Goal: Use online tool/utility: Utilize a website feature to perform a specific function

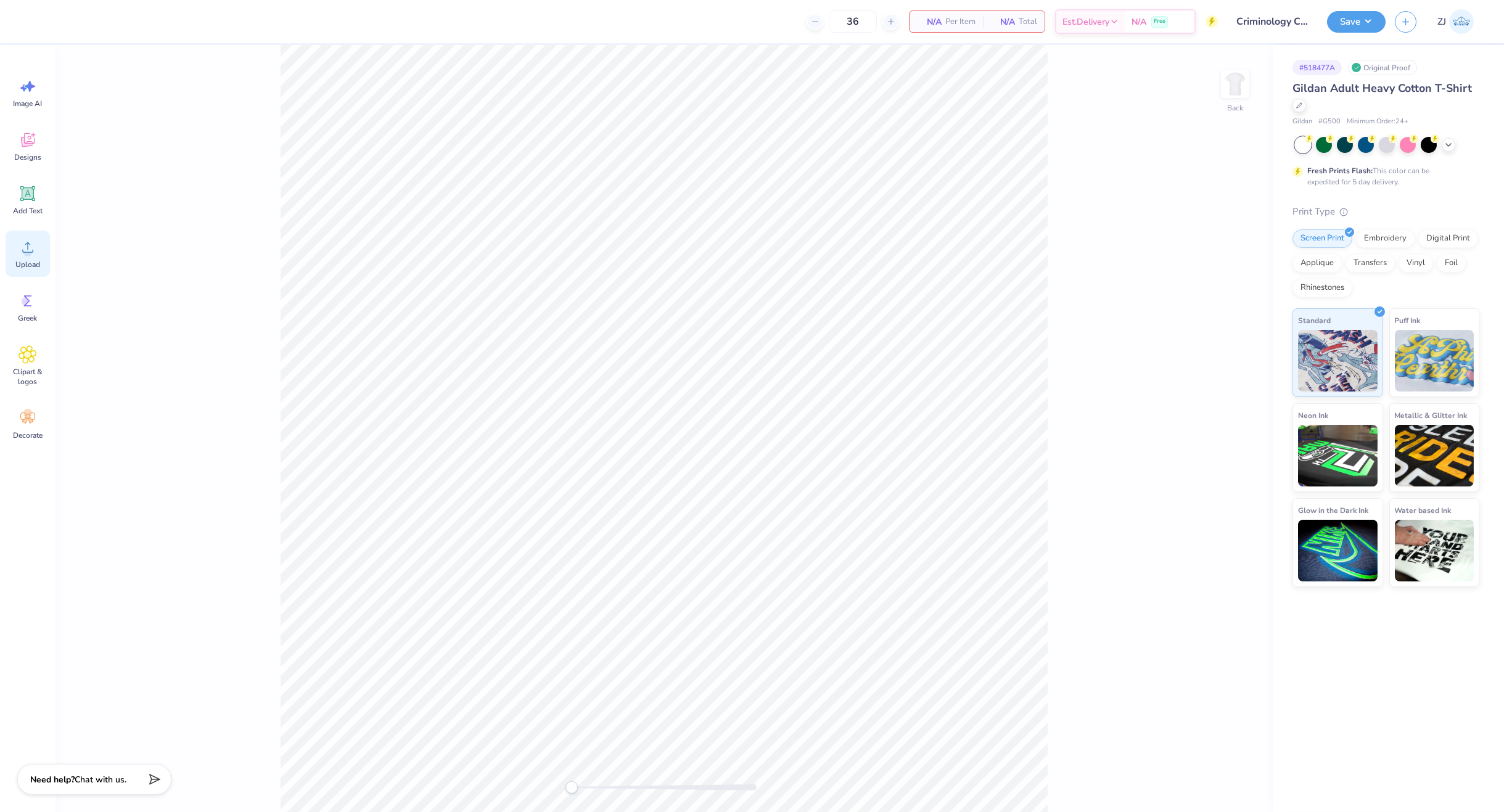
click at [22, 248] on icon at bounding box center [27, 247] width 18 height 18
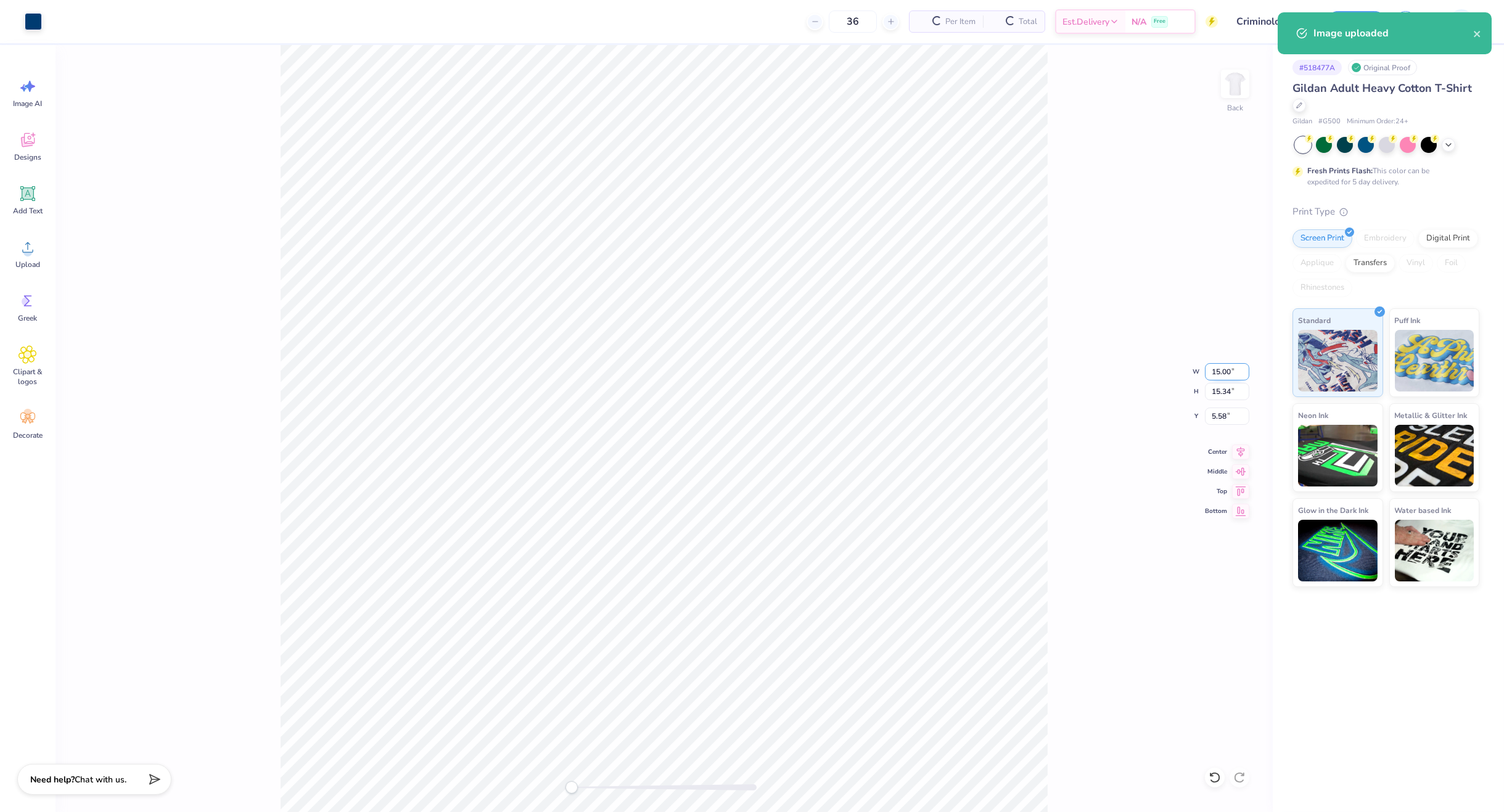
click at [1219, 371] on input "15.00" at bounding box center [1227, 371] width 44 height 17
click at [1234, 395] on input "15.34" at bounding box center [1227, 391] width 44 height 17
type input "3.5"
type input "3.42"
type input "3.50"
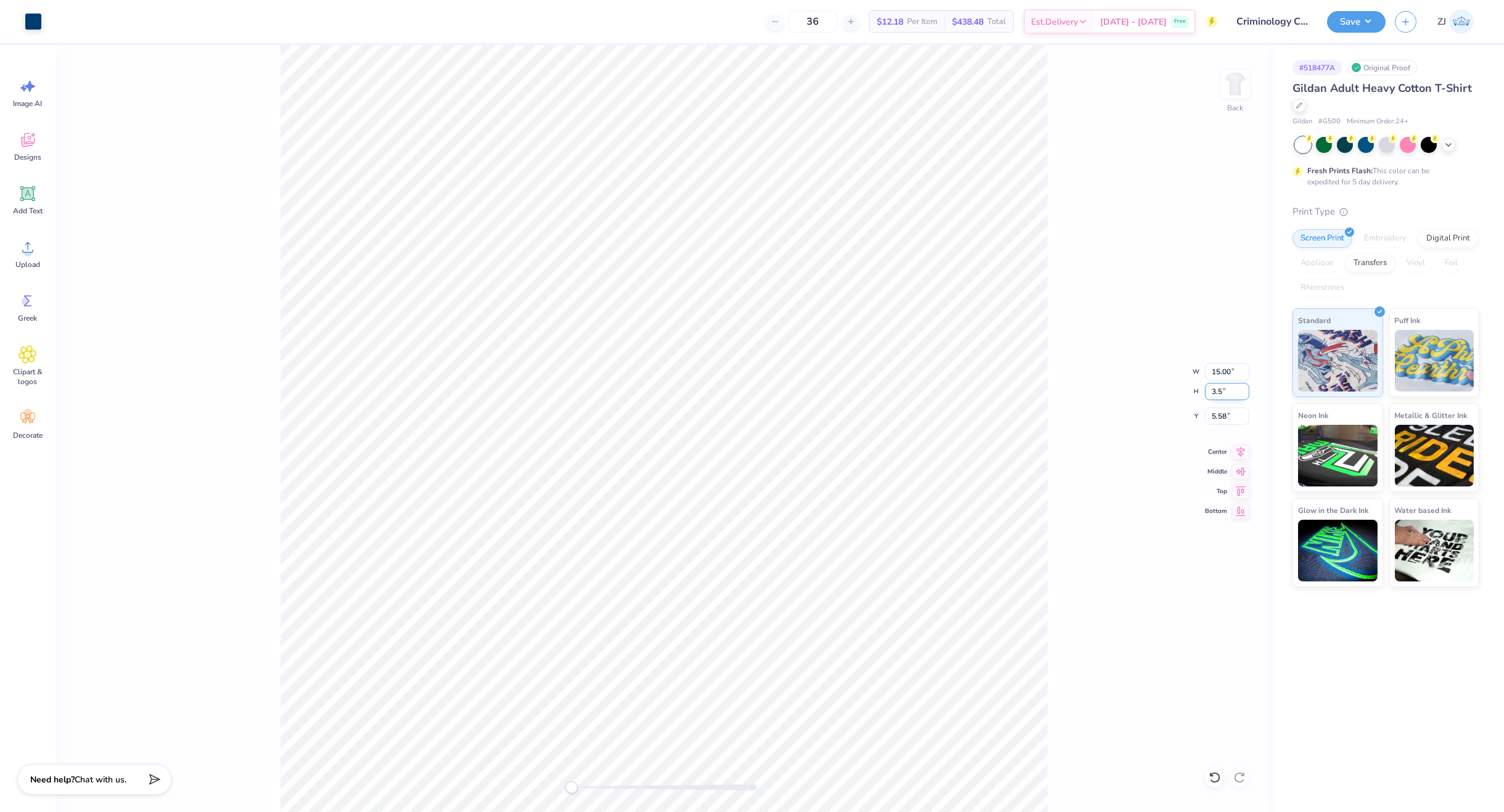
type input "11.50"
click at [1247, 87] on img at bounding box center [1235, 84] width 49 height 49
click at [36, 265] on span "Upload" at bounding box center [28, 265] width 25 height 10
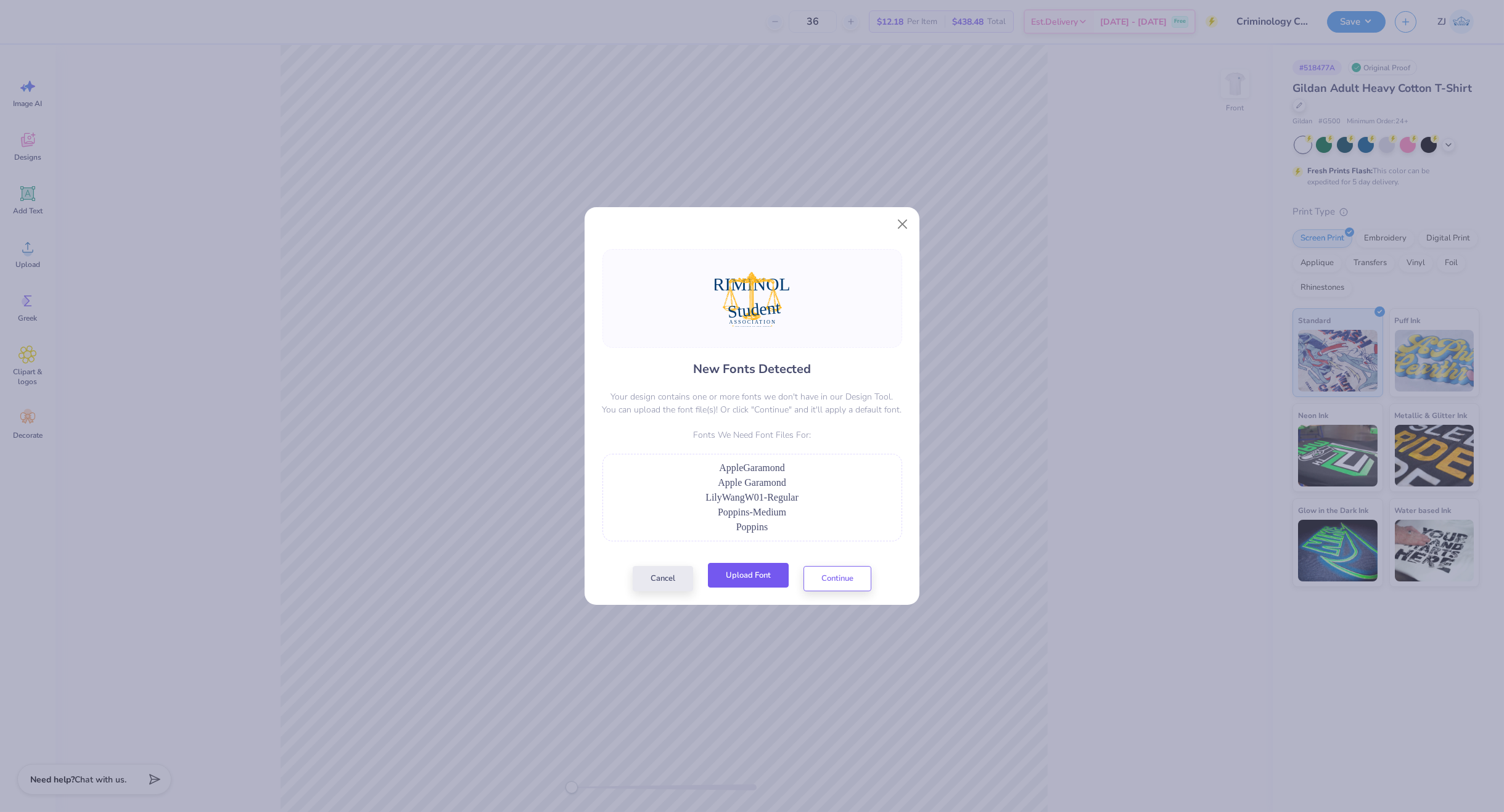
click at [753, 571] on button "Upload Font" at bounding box center [748, 575] width 81 height 25
click at [751, 573] on button "Upload Font" at bounding box center [748, 575] width 81 height 25
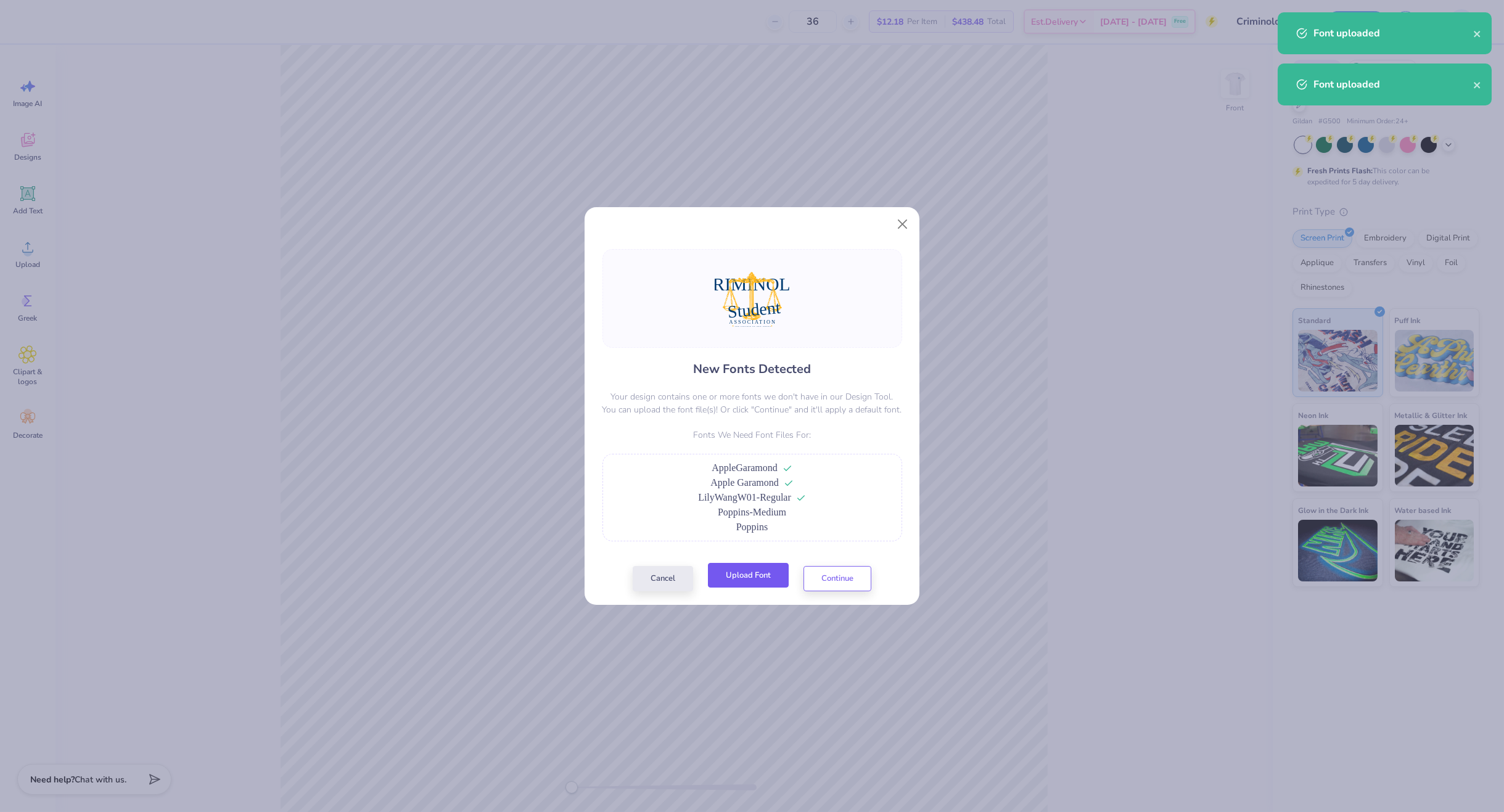
click at [757, 578] on button "Upload Font" at bounding box center [748, 575] width 81 height 25
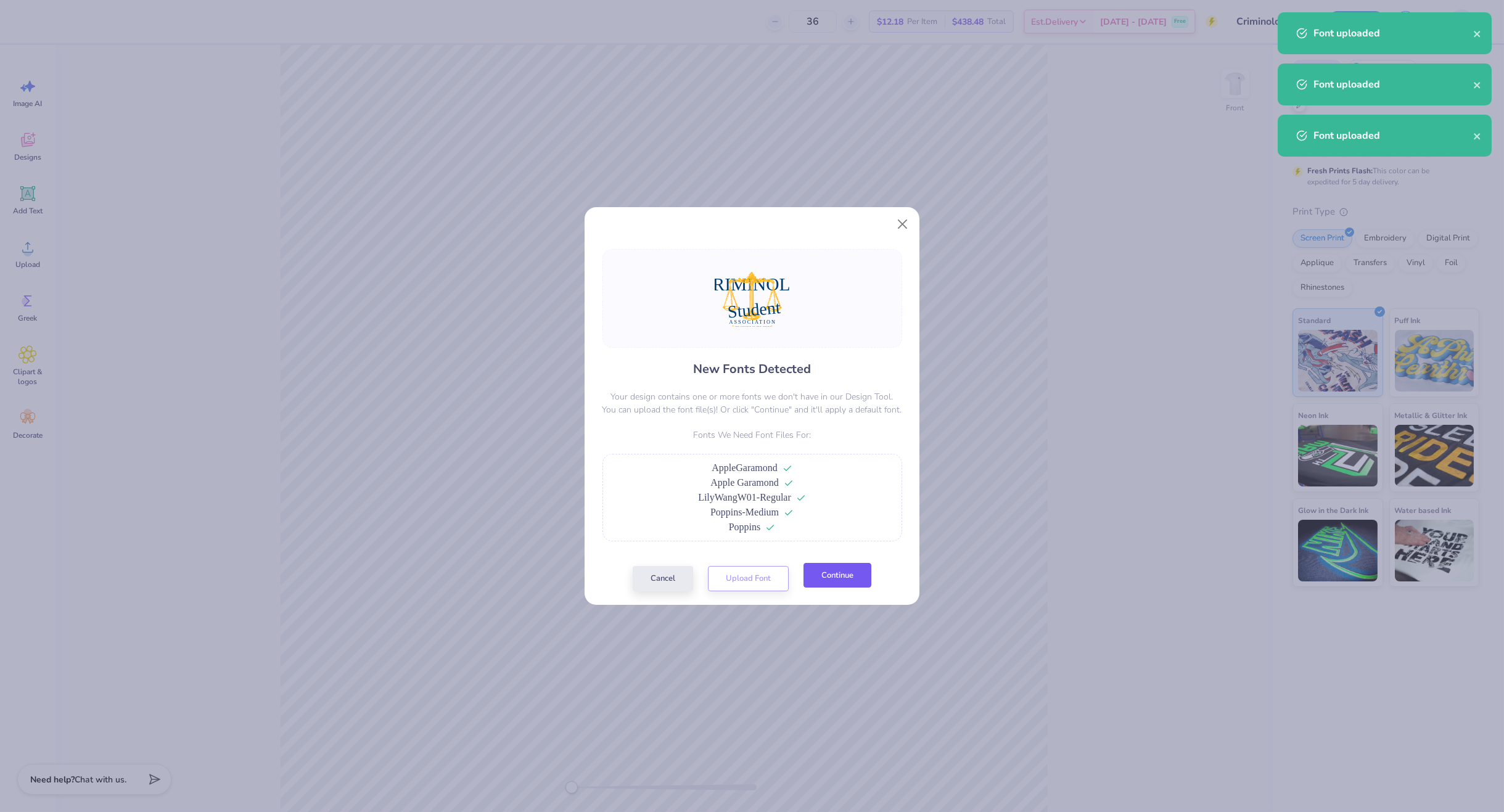
click at [837, 584] on button "Continue" at bounding box center [837, 575] width 67 height 25
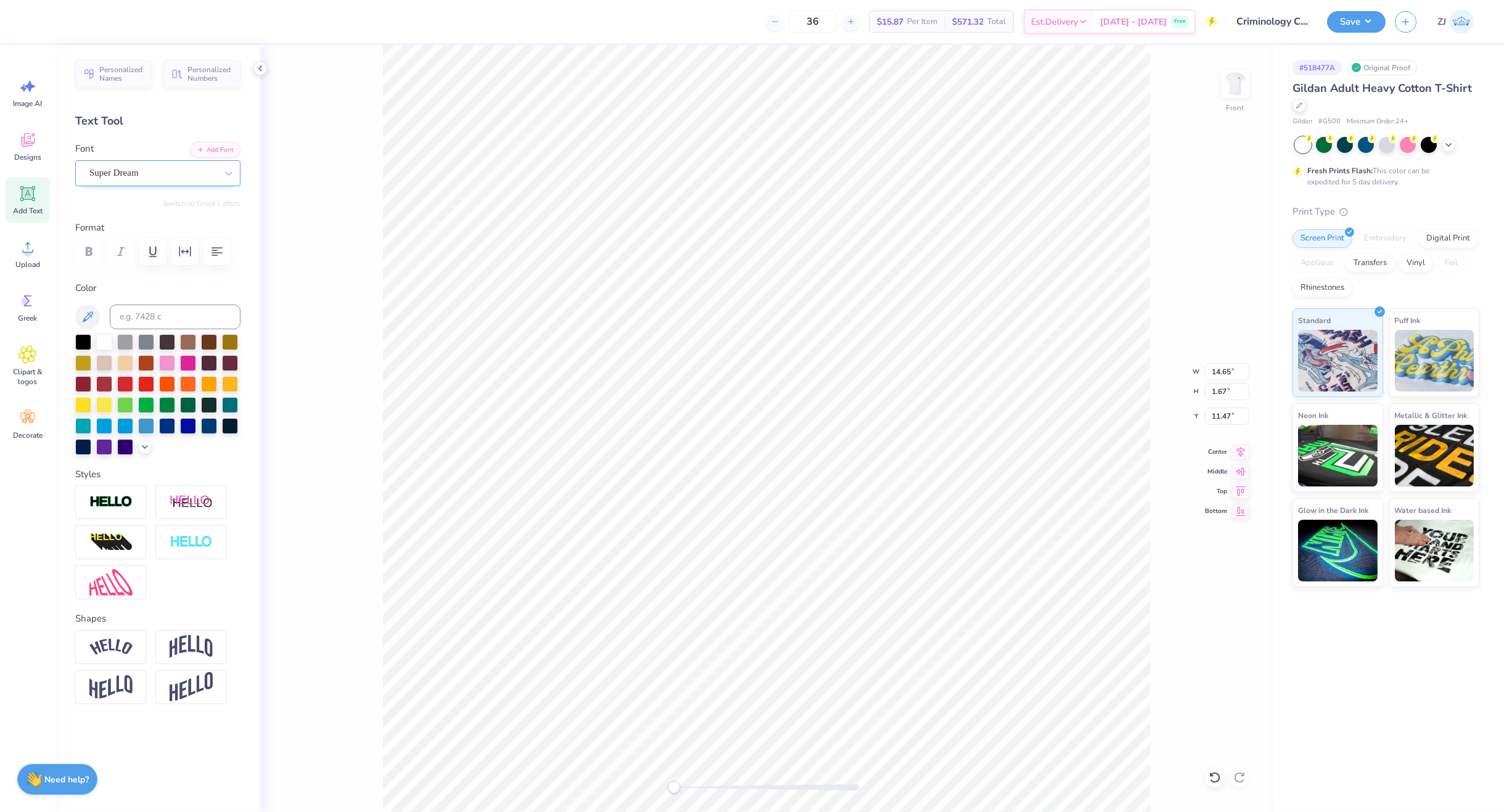
click at [138, 168] on div "Super Dream" at bounding box center [152, 173] width 129 height 19
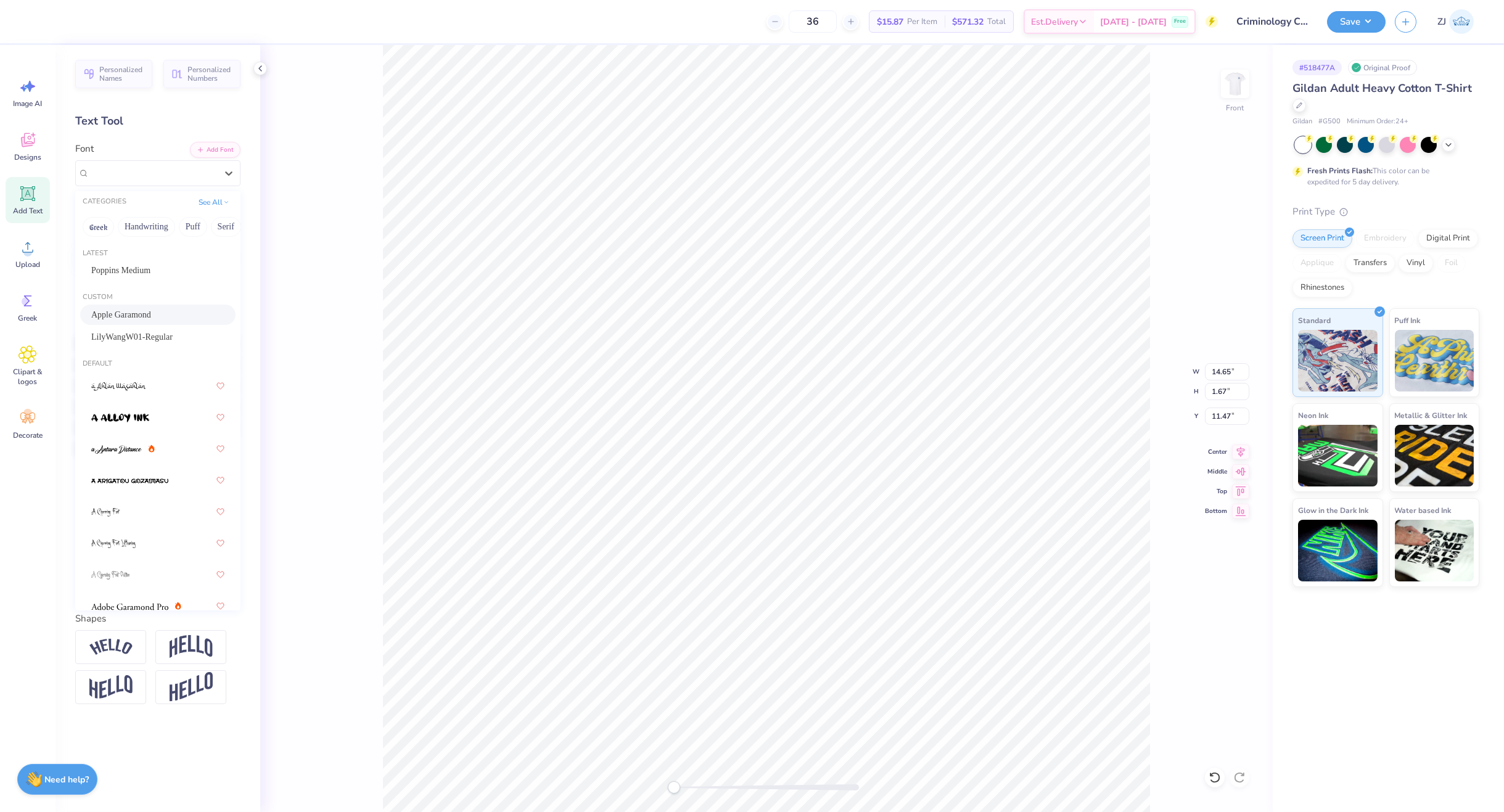
click at [125, 318] on span "Apple Garamond" at bounding box center [121, 315] width 60 height 13
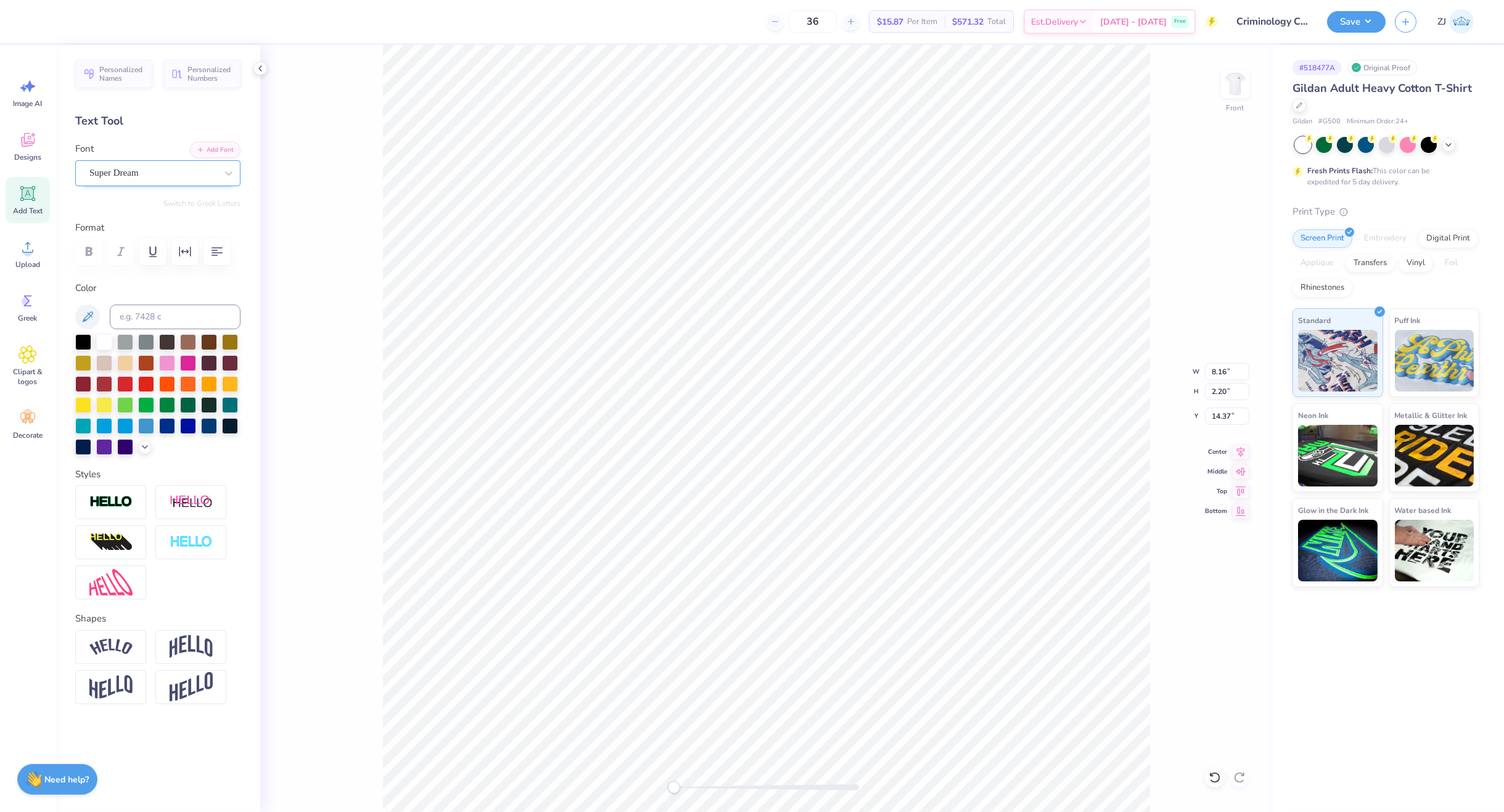
click at [117, 168] on div "Super Dream" at bounding box center [152, 173] width 129 height 19
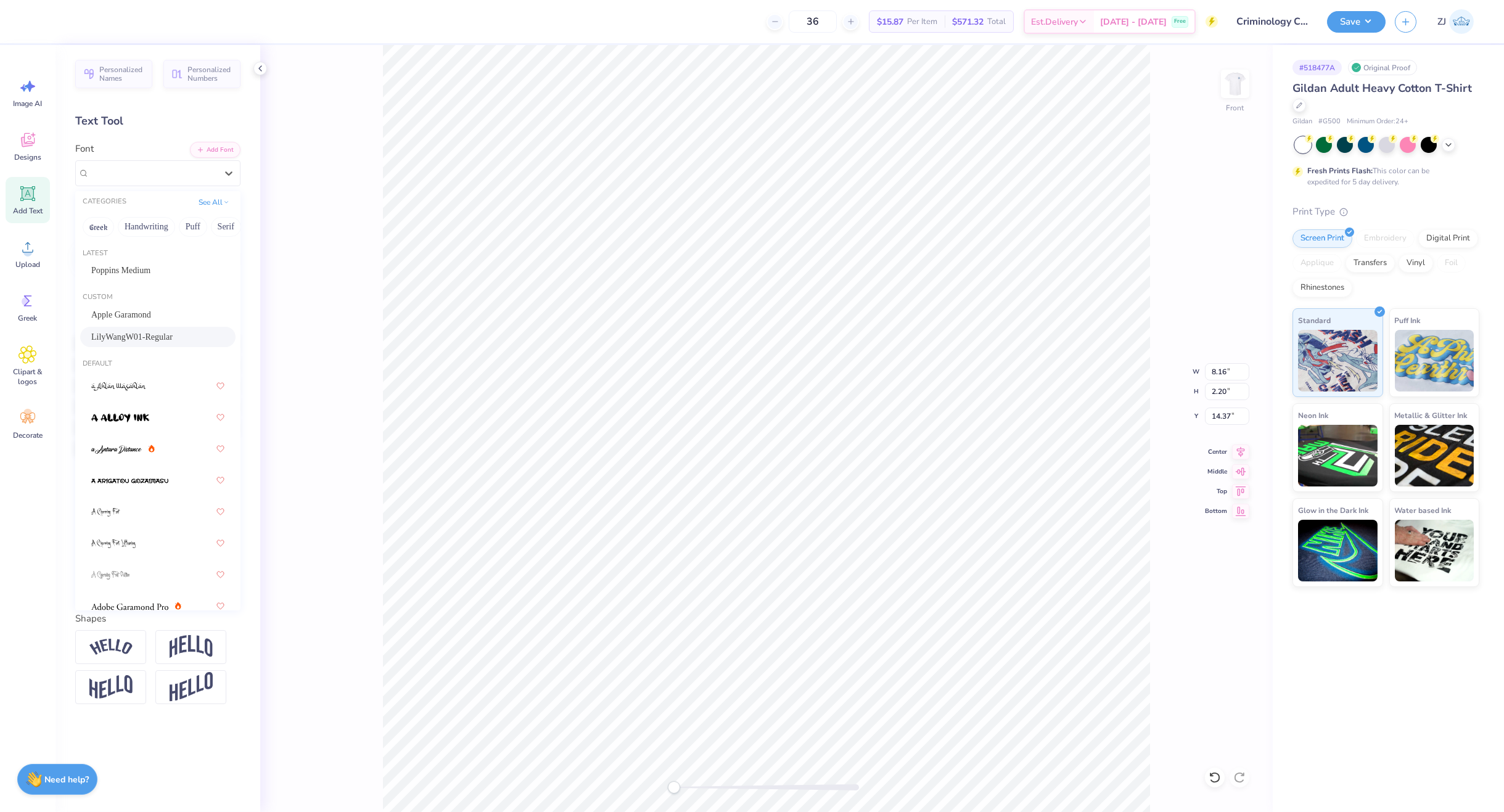
click at [119, 332] on span "LilyWangW01-Regular" at bounding box center [132, 337] width 81 height 13
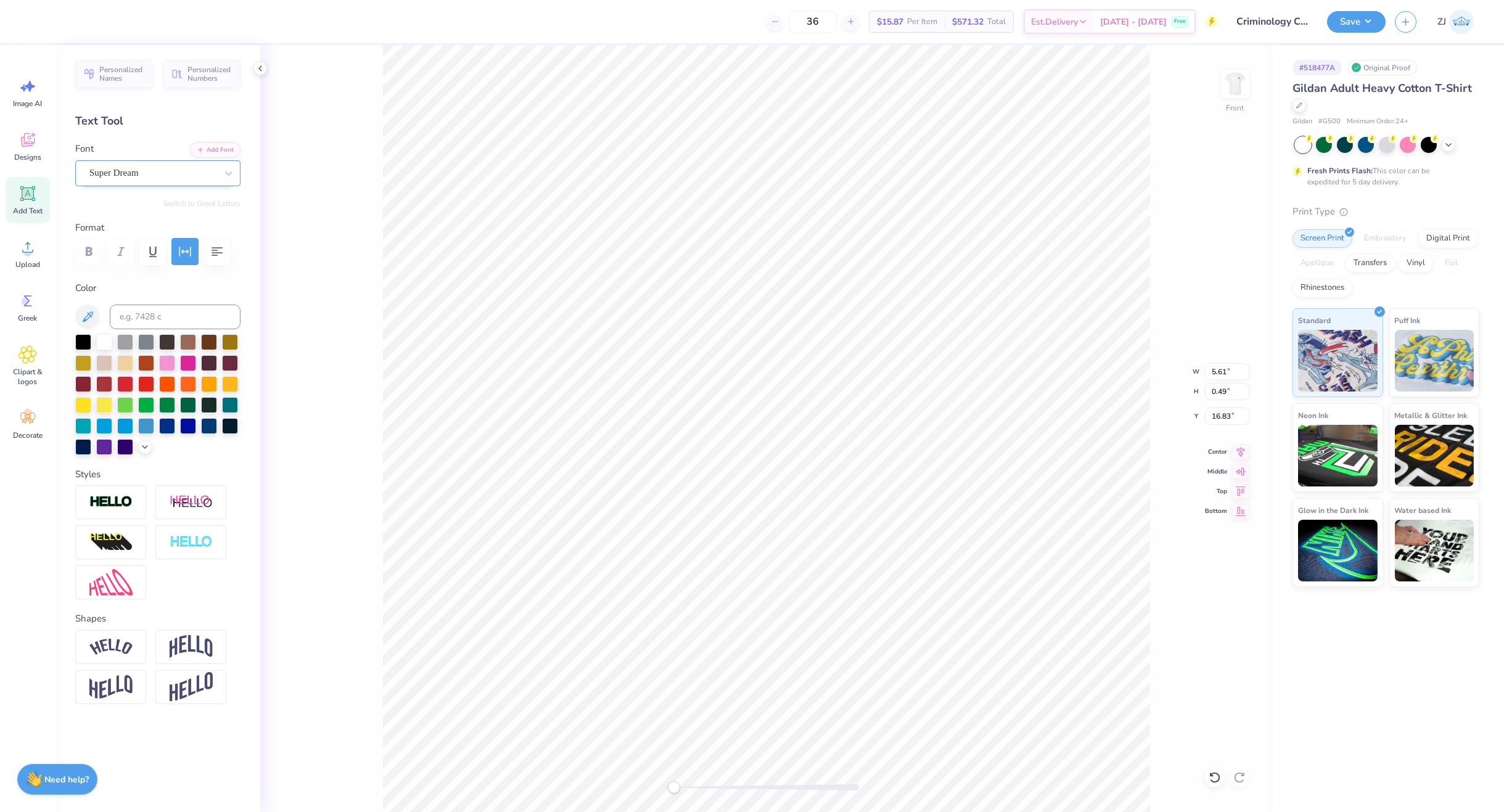
click at [121, 180] on div at bounding box center [153, 173] width 127 height 16
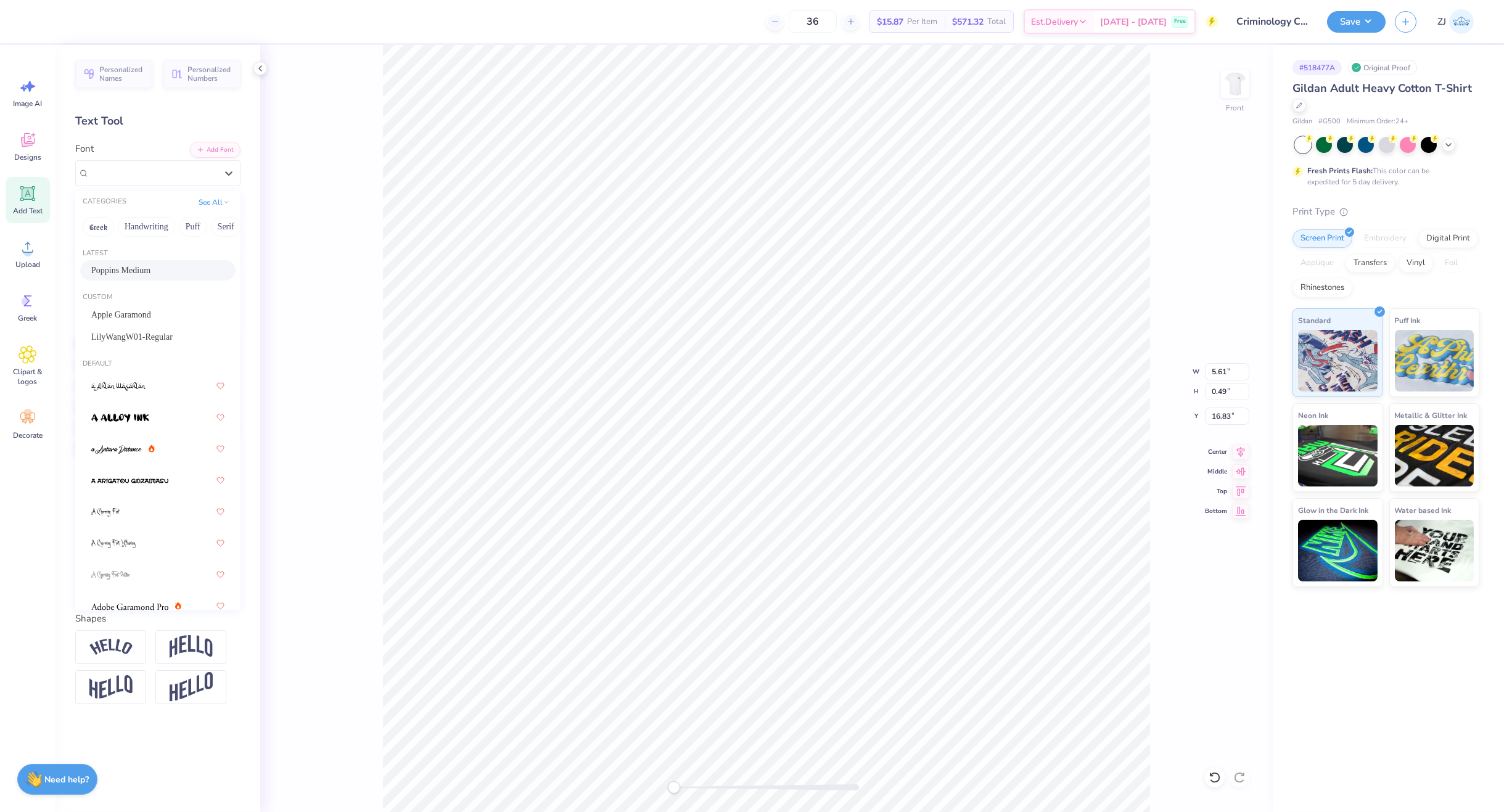
click at [139, 271] on span "Poppins Medium" at bounding box center [121, 270] width 59 height 13
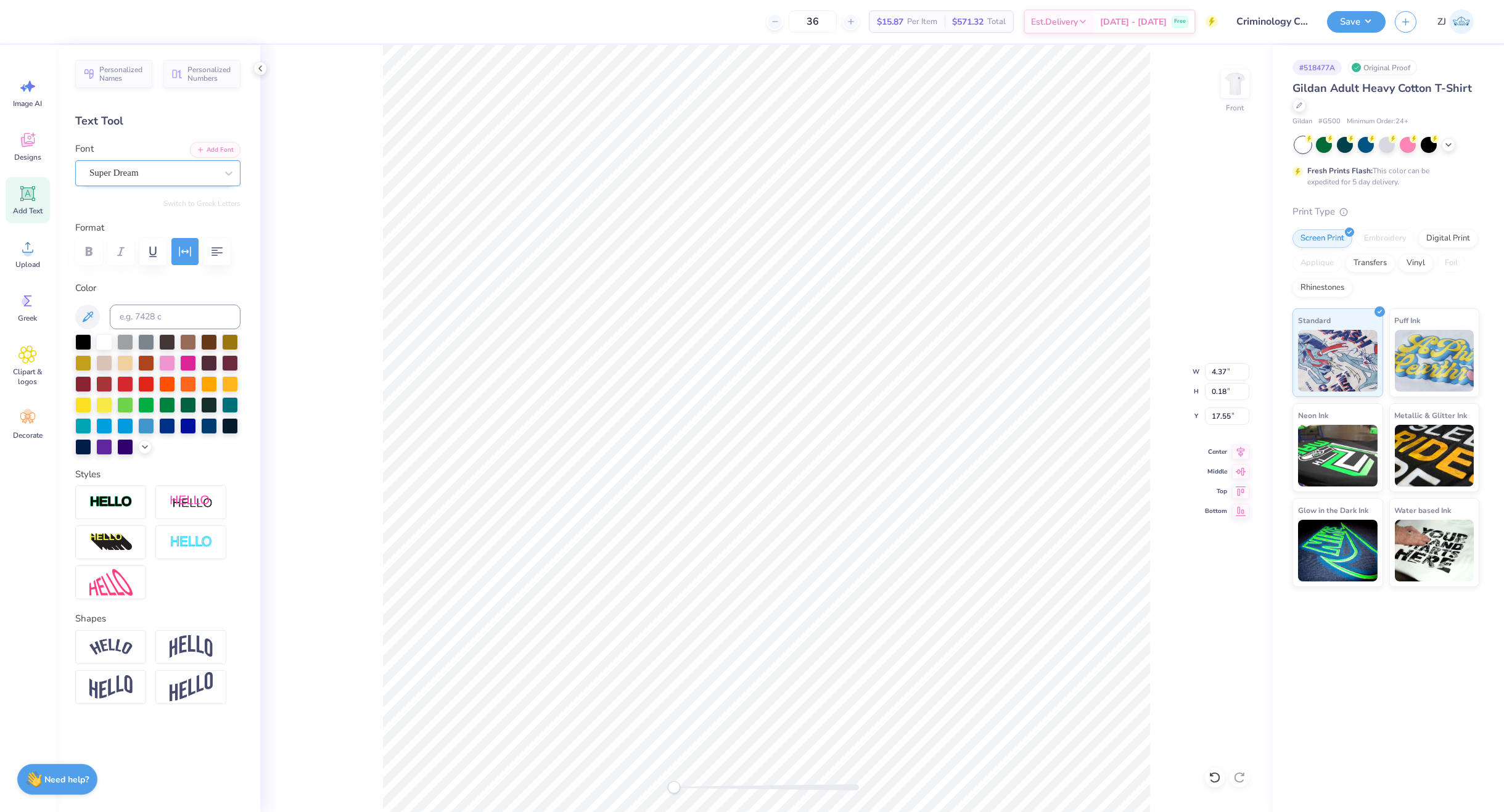
click at [166, 172] on div "Super Dream" at bounding box center [152, 173] width 129 height 19
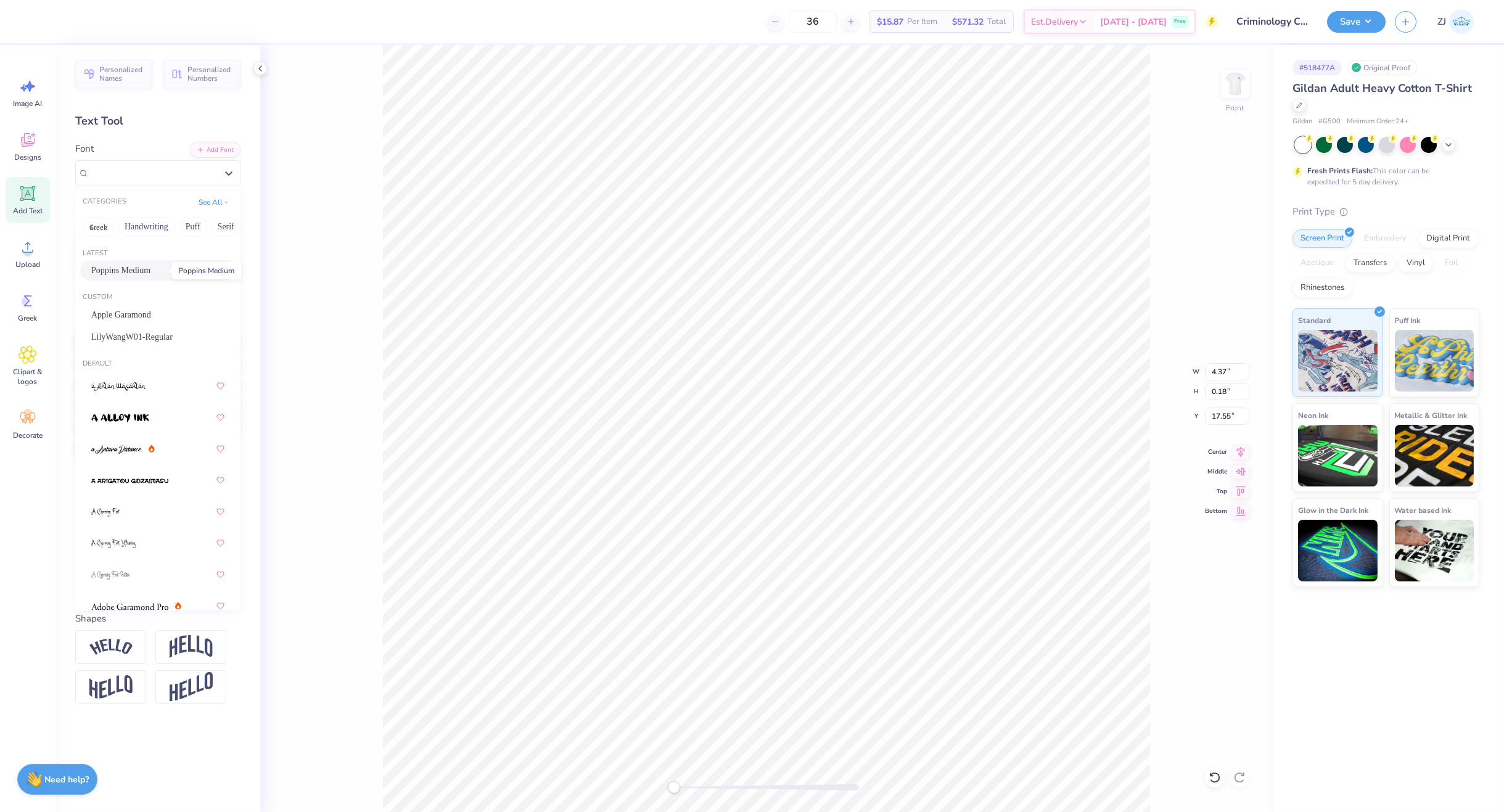
click at [131, 267] on span "Poppins Medium" at bounding box center [121, 270] width 59 height 13
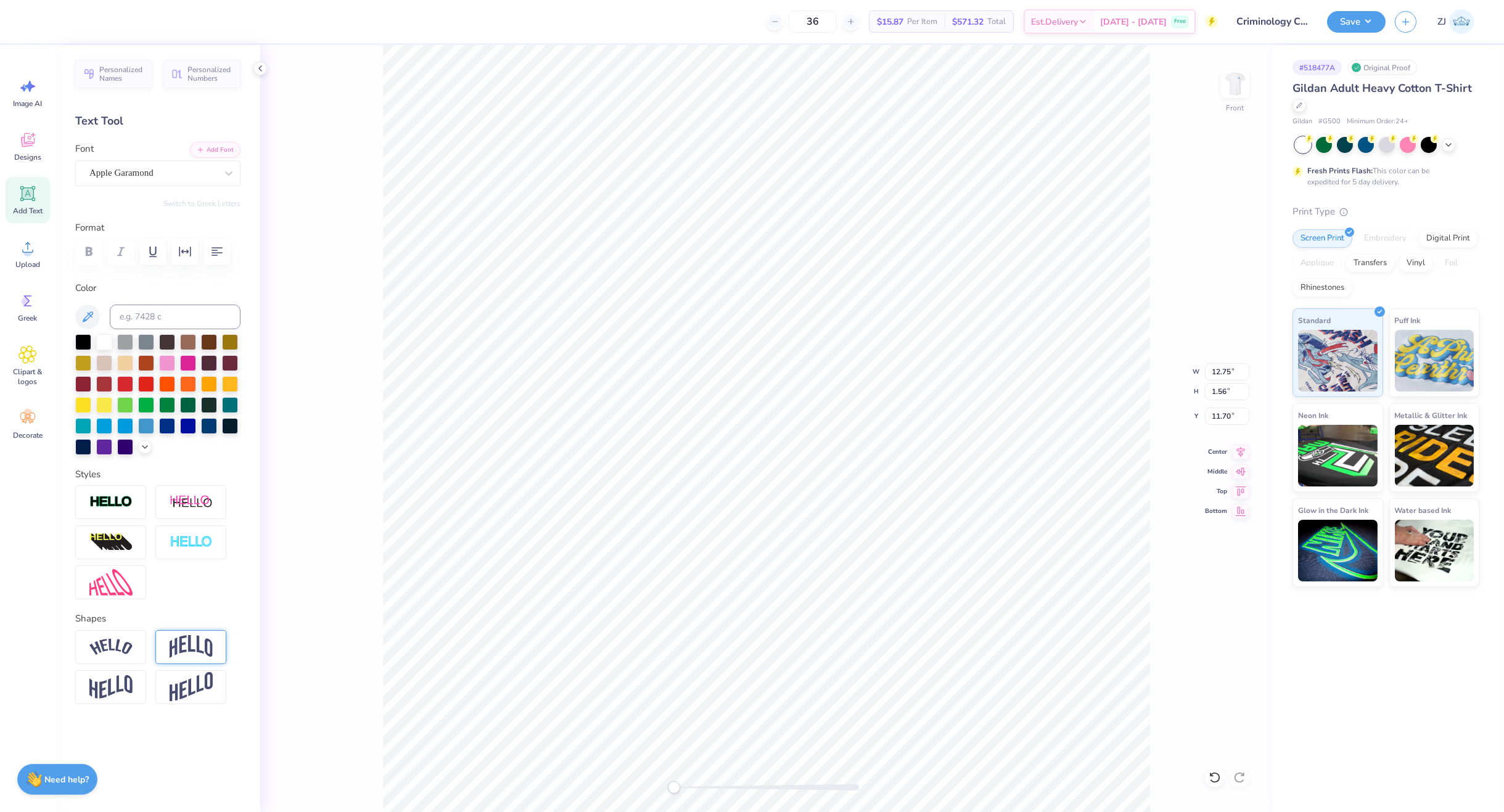
click at [191, 637] on img at bounding box center [191, 646] width 43 height 23
drag, startPoint x: 210, startPoint y: 773, endPoint x: 201, endPoint y: 774, distance: 9.1
click at [201, 736] on input "0.50" at bounding box center [219, 722] width 43 height 25
type input "0.20"
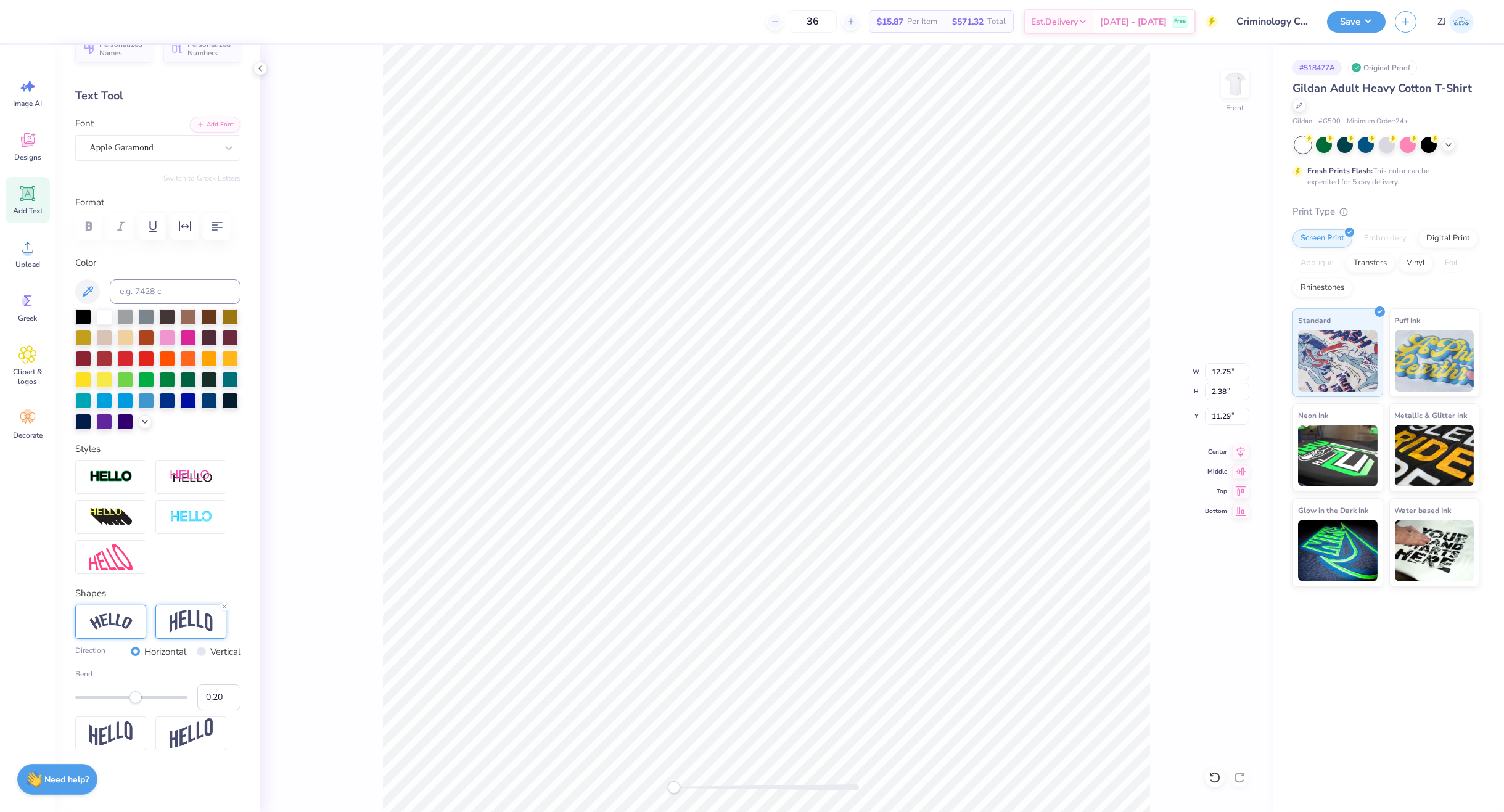
scroll to position [77, 0]
click at [114, 561] on img at bounding box center [111, 556] width 43 height 26
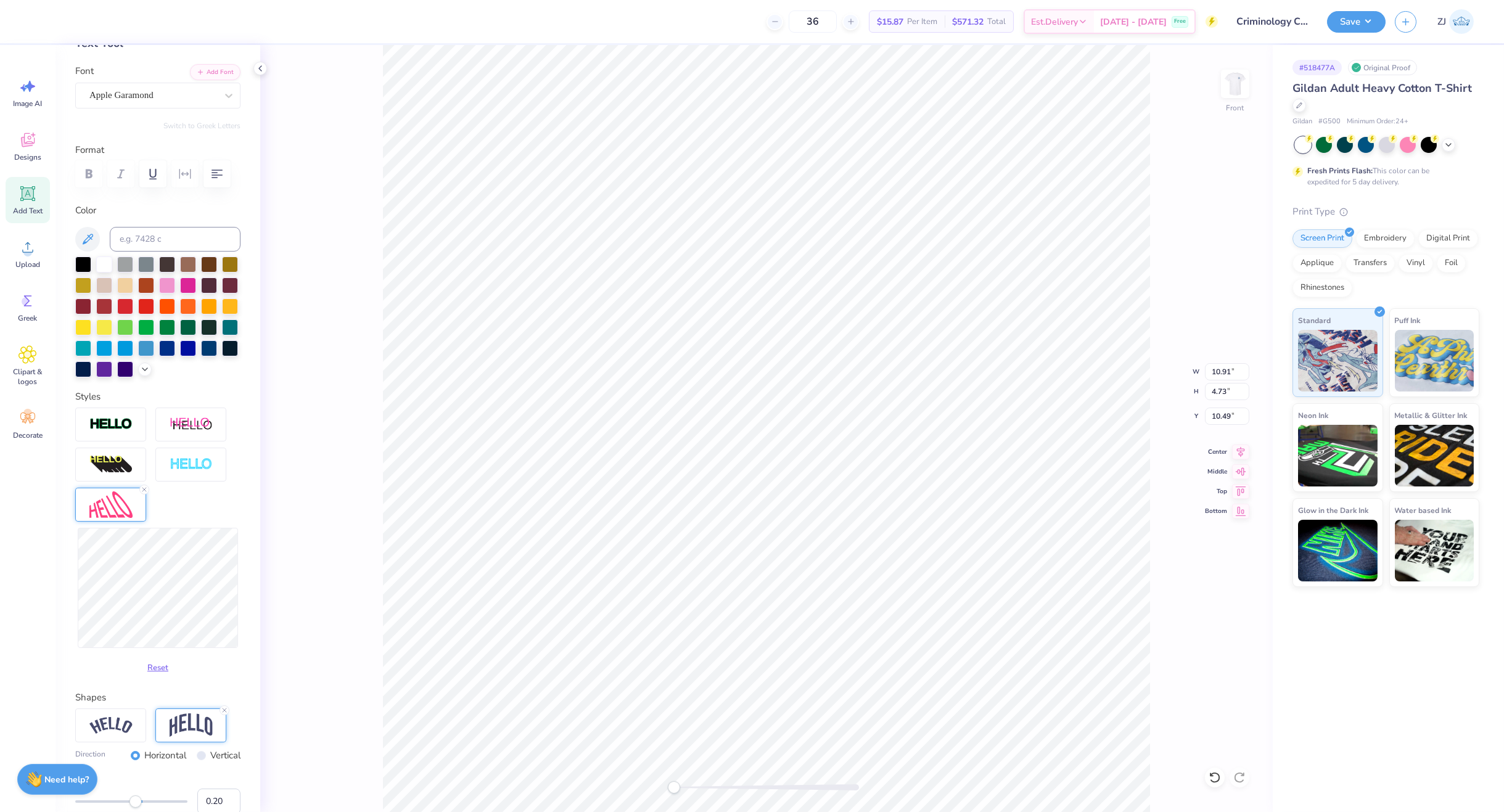
type input "10.91"
type input "4.73"
type input "10.49"
click at [1239, 449] on icon at bounding box center [1240, 450] width 17 height 15
click at [1240, 447] on icon at bounding box center [1240, 450] width 17 height 15
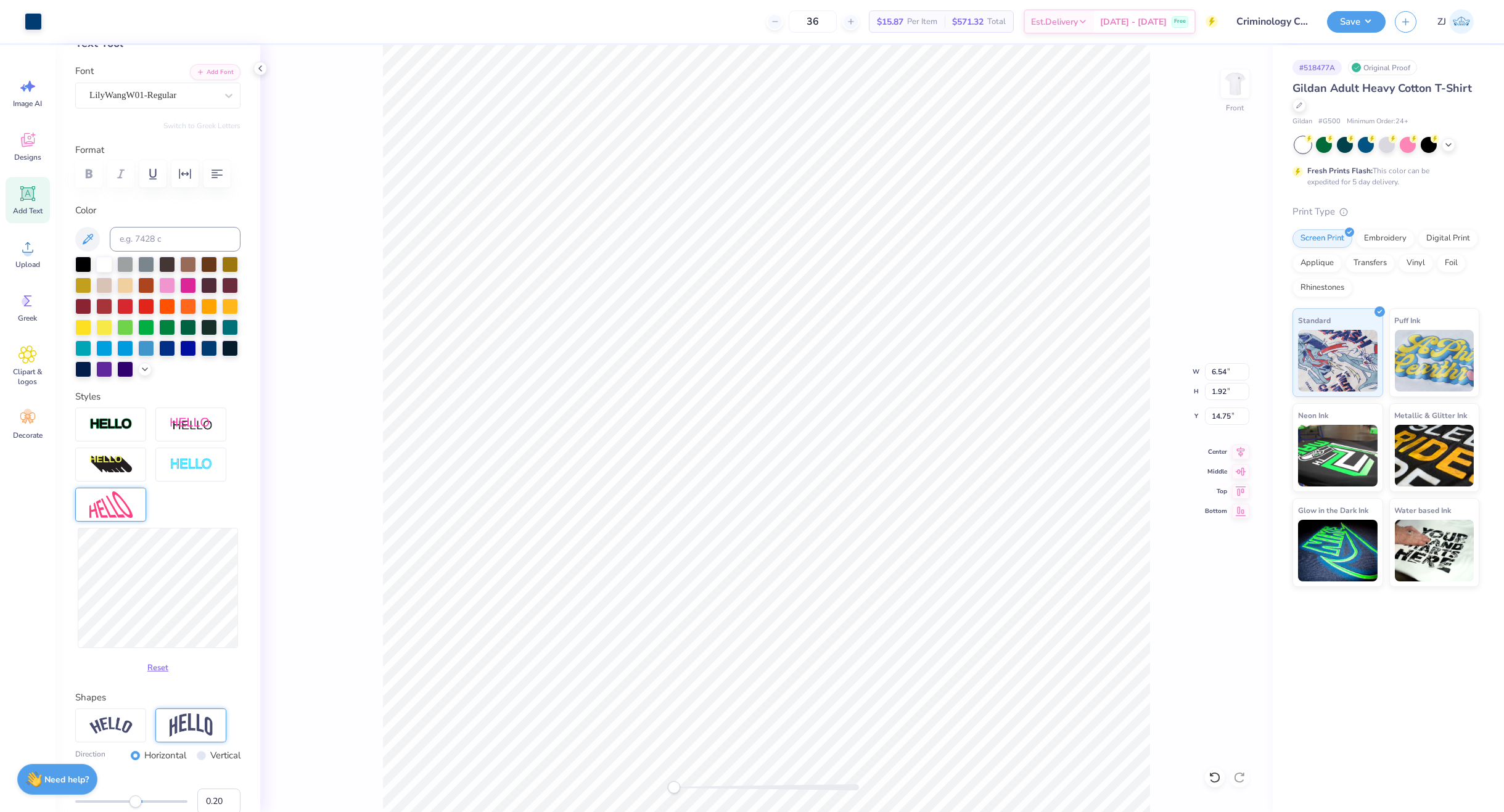
scroll to position [6, 0]
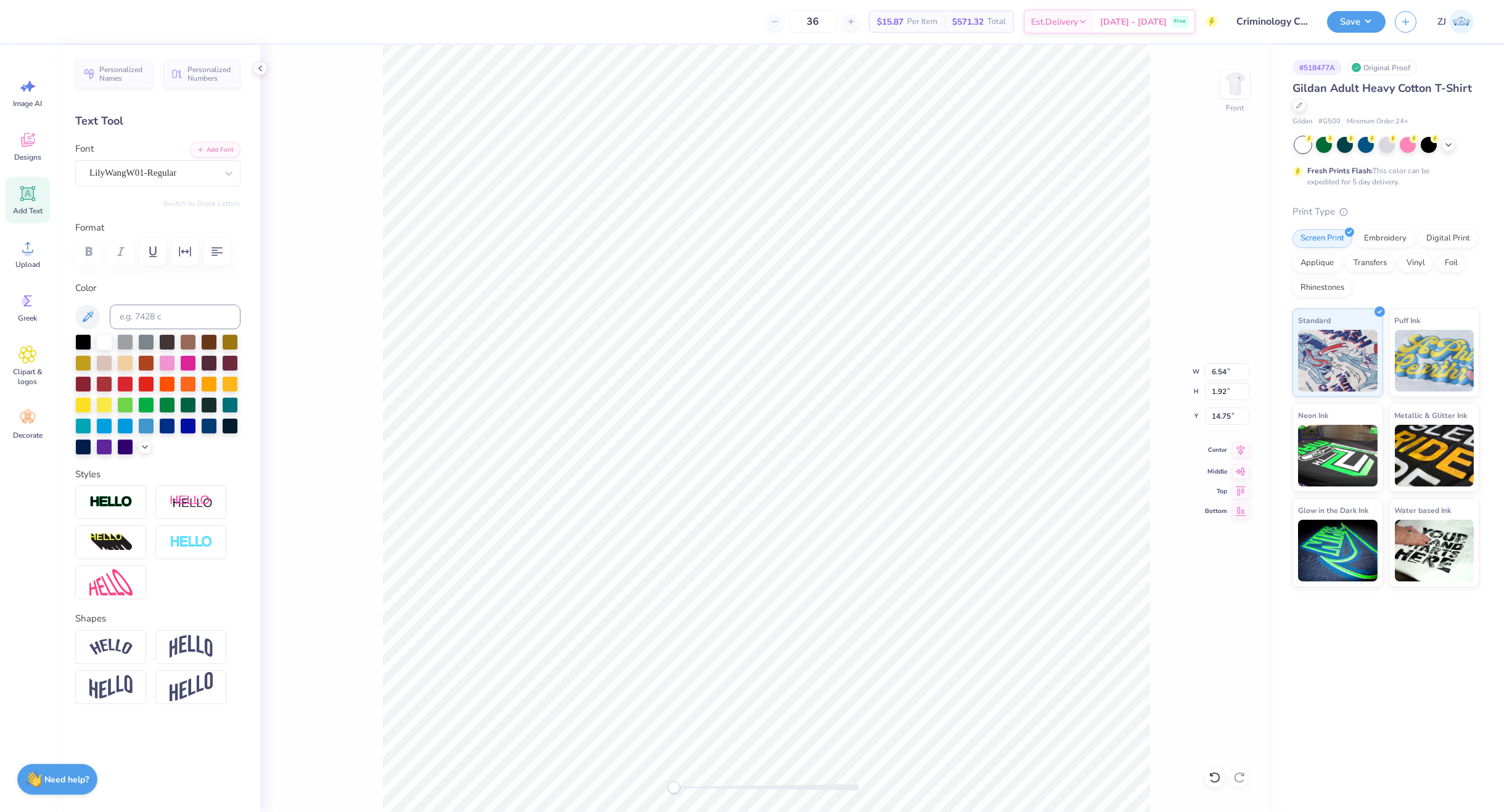
click at [1240, 452] on icon at bounding box center [1240, 450] width 17 height 15
click at [1242, 449] on icon at bounding box center [1240, 450] width 17 height 15
click at [1234, 447] on icon at bounding box center [1240, 450] width 17 height 15
click at [1234, 450] on icon at bounding box center [1240, 450] width 17 height 15
click at [863, 793] on li "Send to Back" at bounding box center [868, 796] width 97 height 24
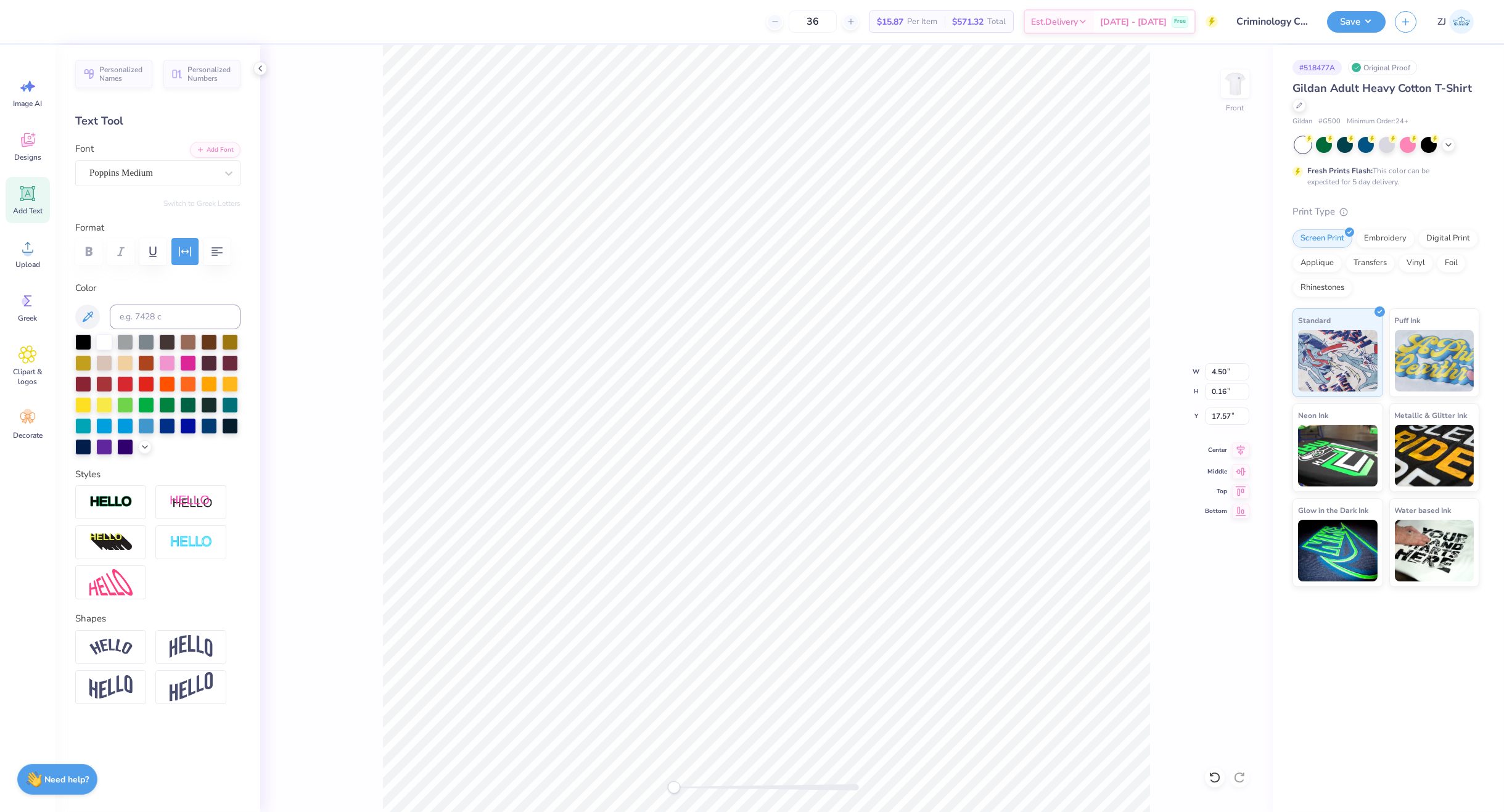
click at [1237, 456] on icon at bounding box center [1240, 450] width 17 height 15
type input "9.91"
type input "4.29"
type input "10.88"
type input "9.02"
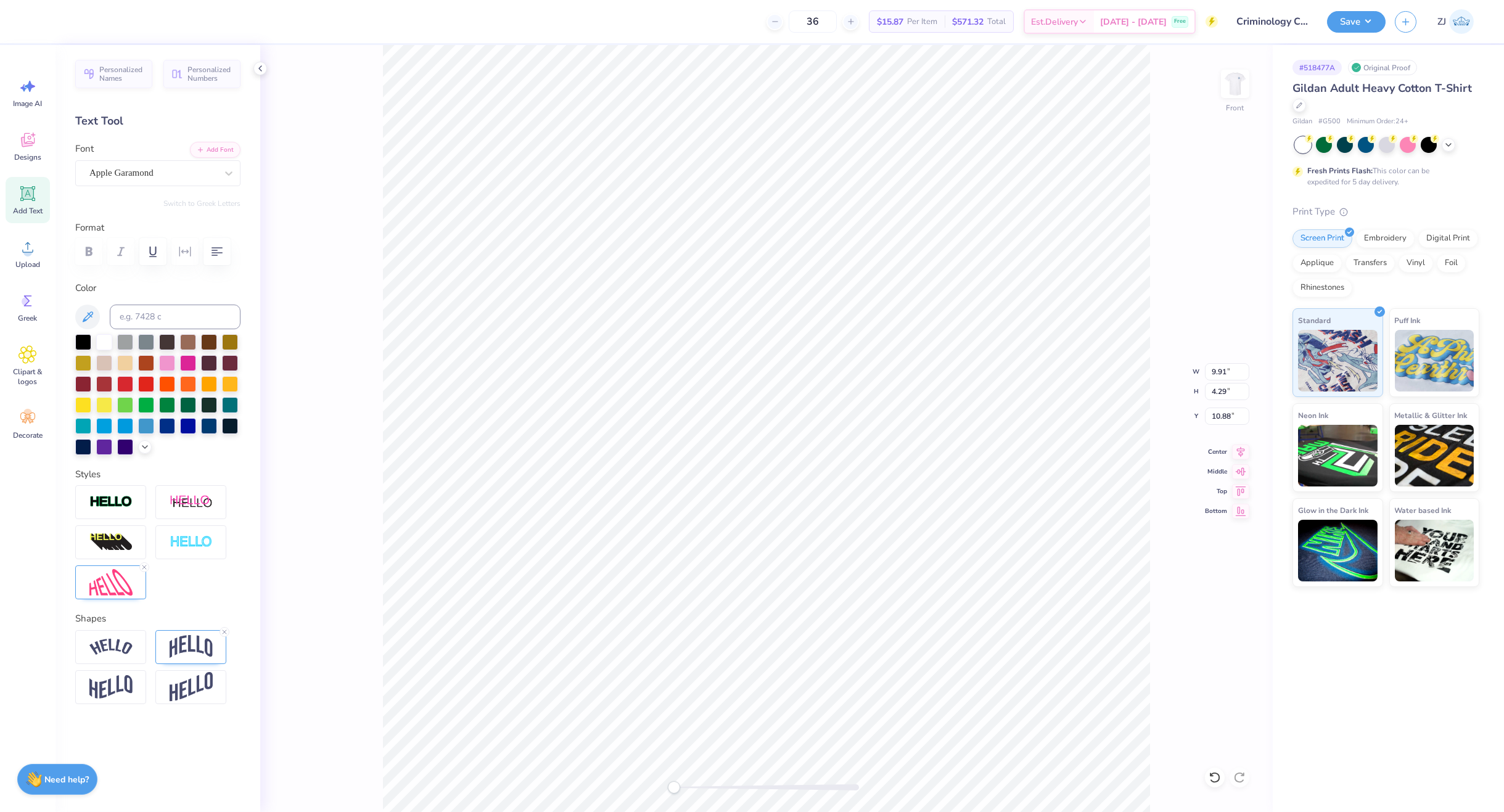
type input "3.91"
type input "11.26"
type input "9.02"
type input "3.91"
type input "10.66"
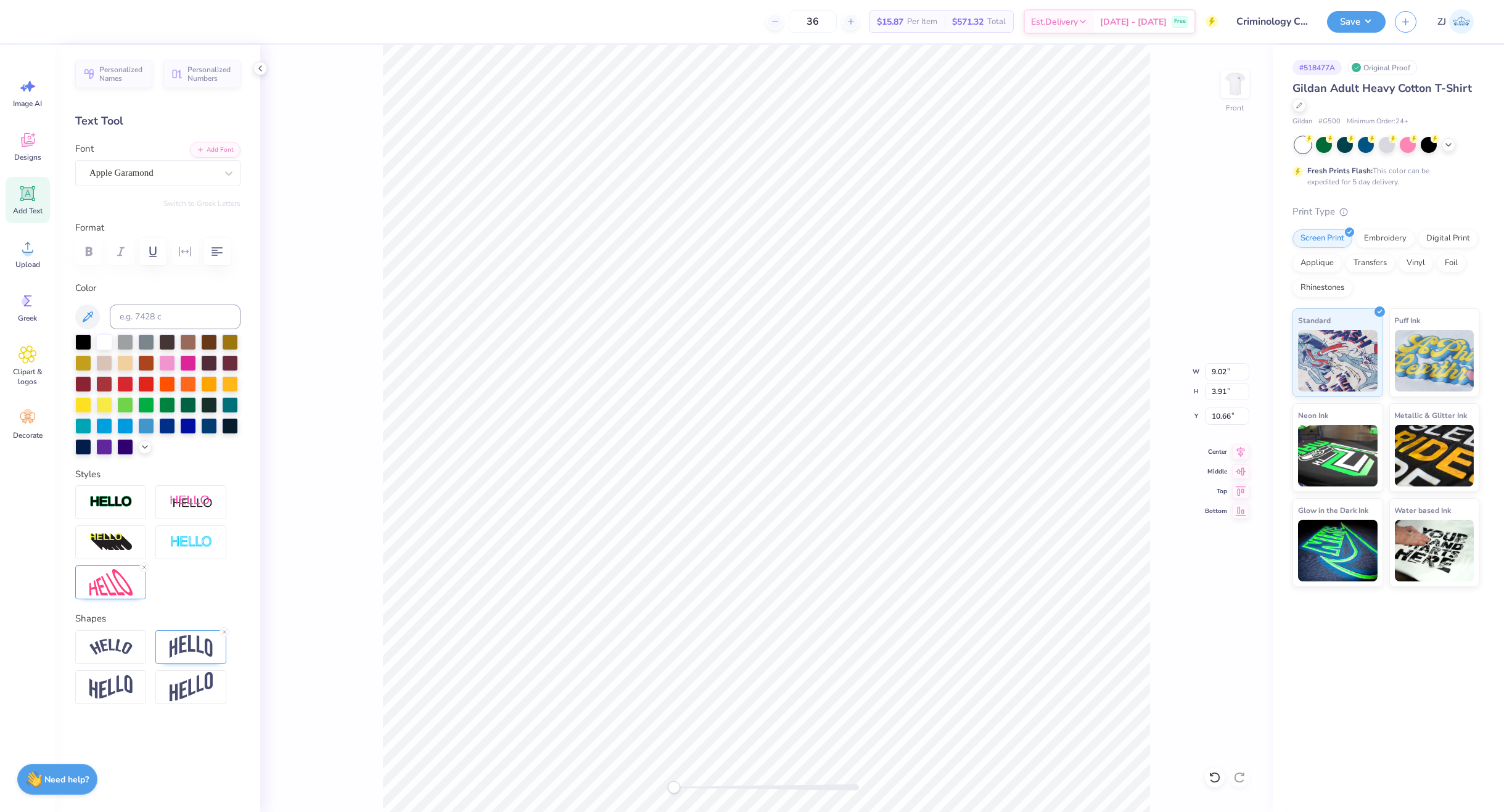
type input "8.51"
type input "3.69"
type input "10.89"
type input "8.06"
type input "3.49"
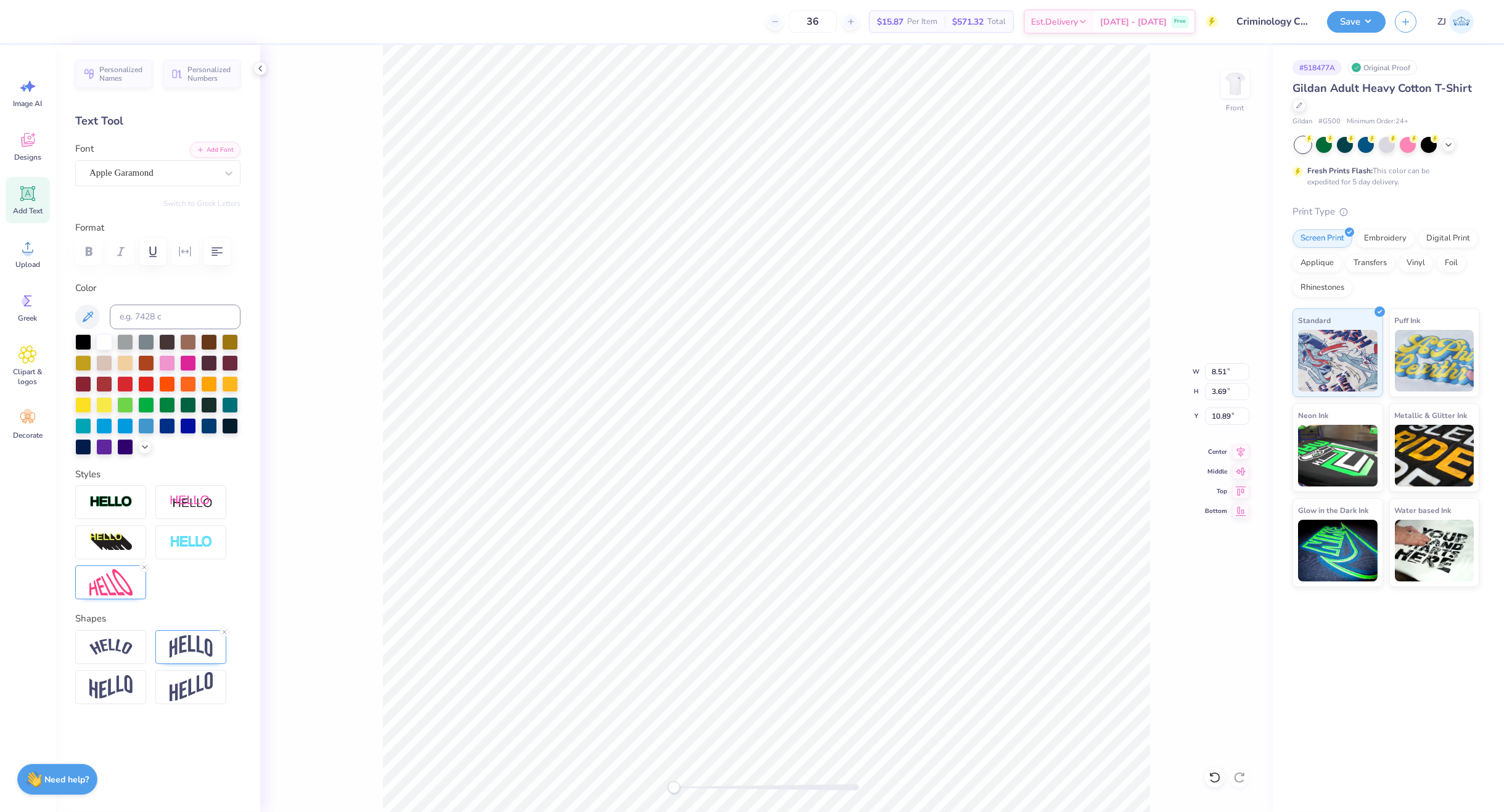
type input "11.08"
click at [1223, 366] on input "8.06" at bounding box center [1227, 371] width 44 height 17
type input "12.00"
type input "10.97"
type input "8.58"
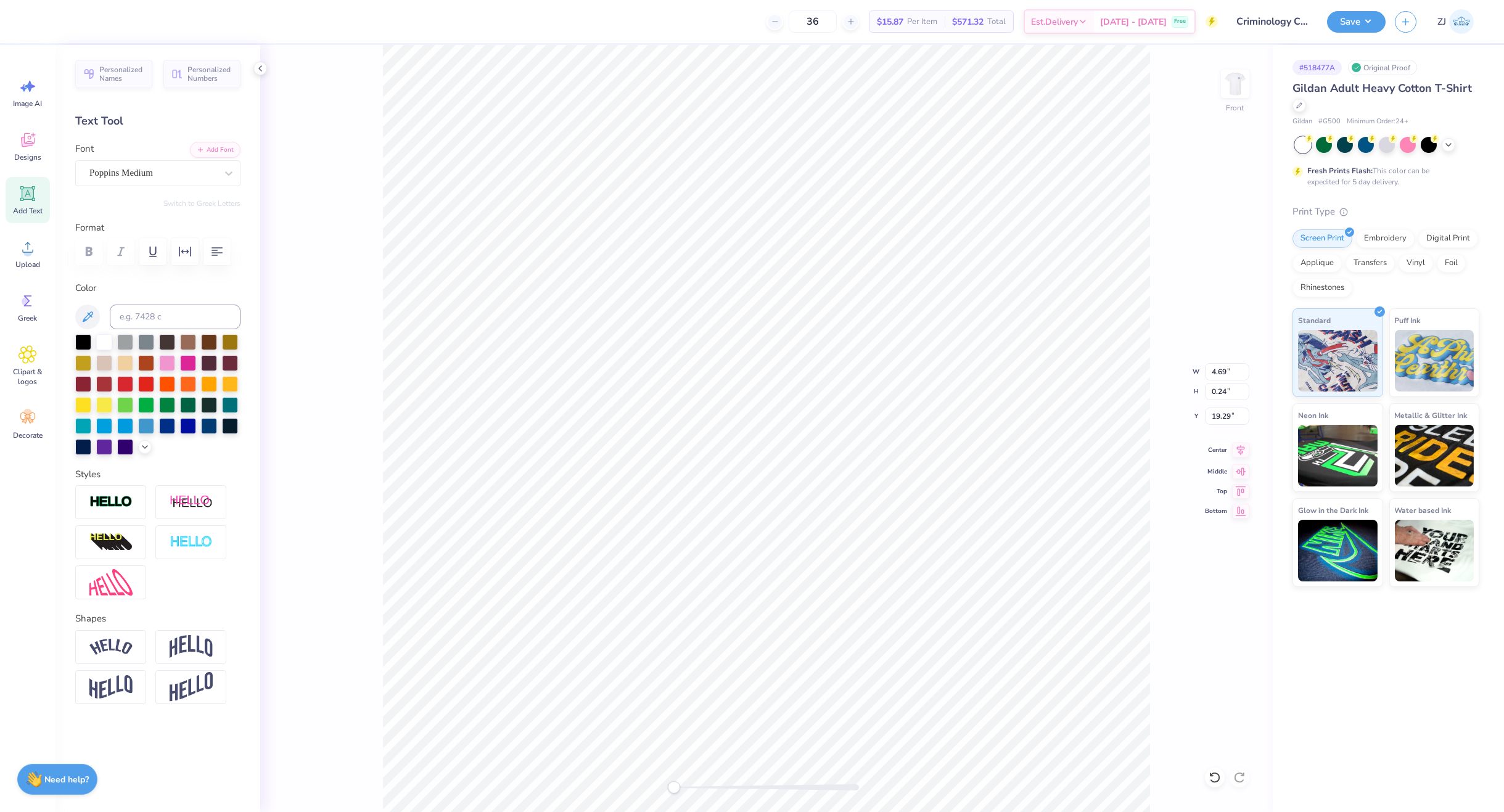
click at [1233, 447] on icon at bounding box center [1240, 450] width 17 height 15
click at [1240, 451] on icon at bounding box center [1240, 450] width 17 height 15
click at [180, 245] on icon "button" at bounding box center [185, 251] width 15 height 15
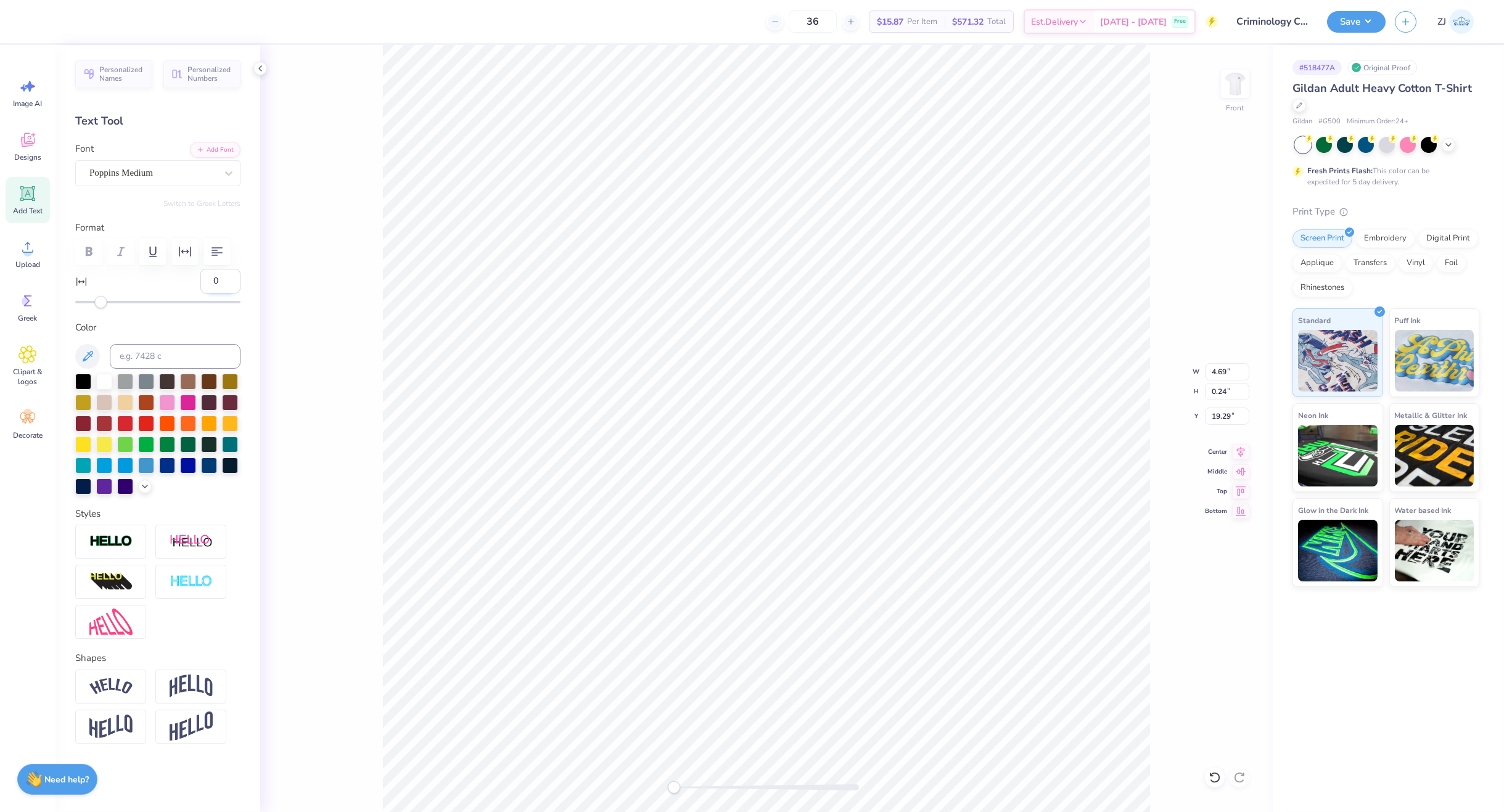
drag, startPoint x: 211, startPoint y: 301, endPoint x: 191, endPoint y: 304, distance: 20.2
click at [201, 293] on input "0" at bounding box center [220, 281] width 40 height 25
type input "9"
drag, startPoint x: 104, startPoint y: 329, endPoint x: 113, endPoint y: 329, distance: 9.0
click at [113, 308] on div "Accessibility label" at bounding box center [110, 302] width 12 height 12
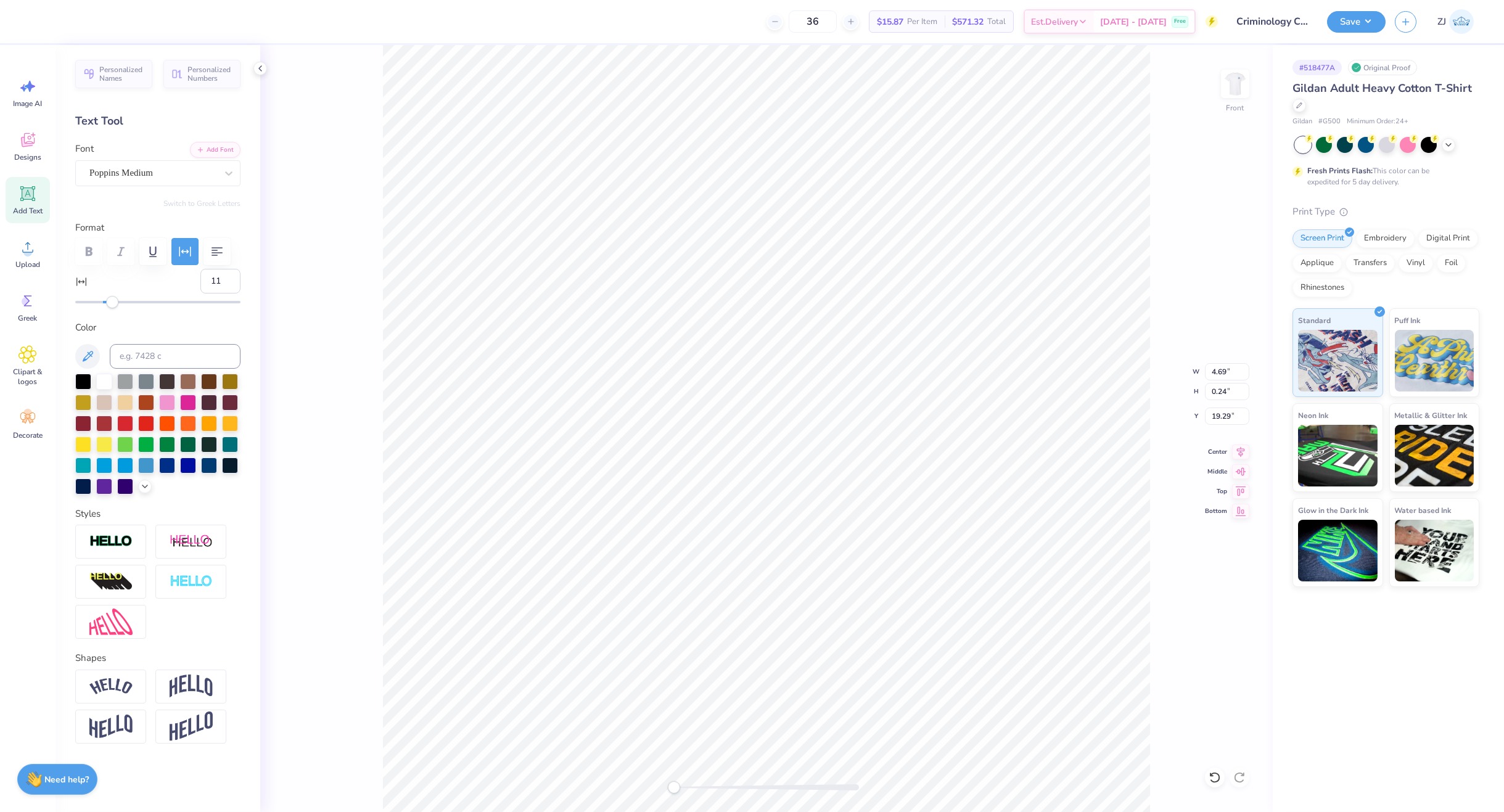
type input "12"
click at [117, 308] on div "Accessibility label" at bounding box center [115, 302] width 12 height 12
type input "22"
drag, startPoint x: 117, startPoint y: 329, endPoint x: 129, endPoint y: 331, distance: 12.2
click at [129, 308] on div "Accessibility label" at bounding box center [123, 302] width 12 height 12
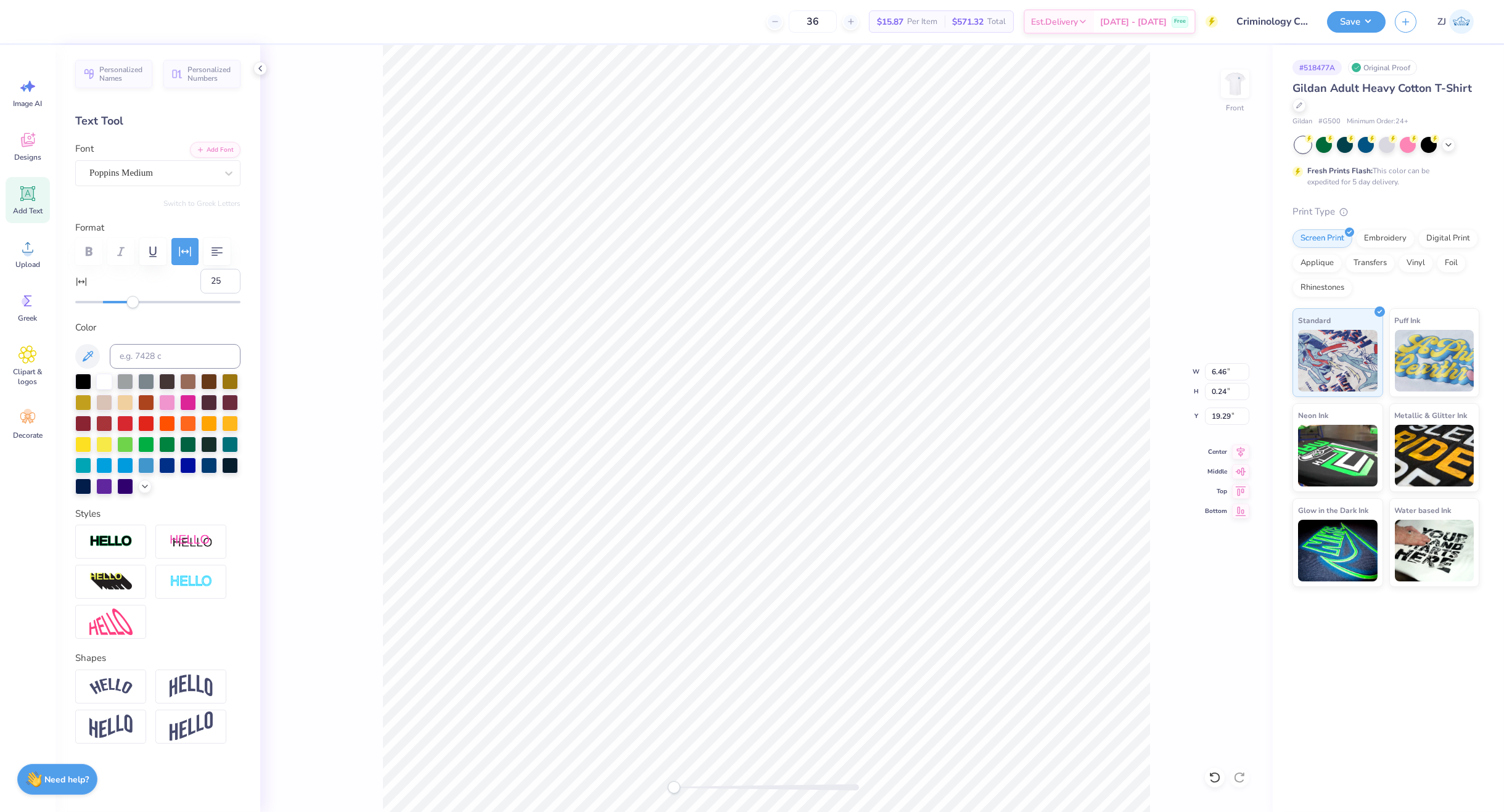
type input "26"
click at [134, 308] on div "Accessibility label" at bounding box center [132, 302] width 12 height 12
click at [1243, 450] on icon at bounding box center [1241, 450] width 8 height 11
type input "12.00"
type input "5.20"
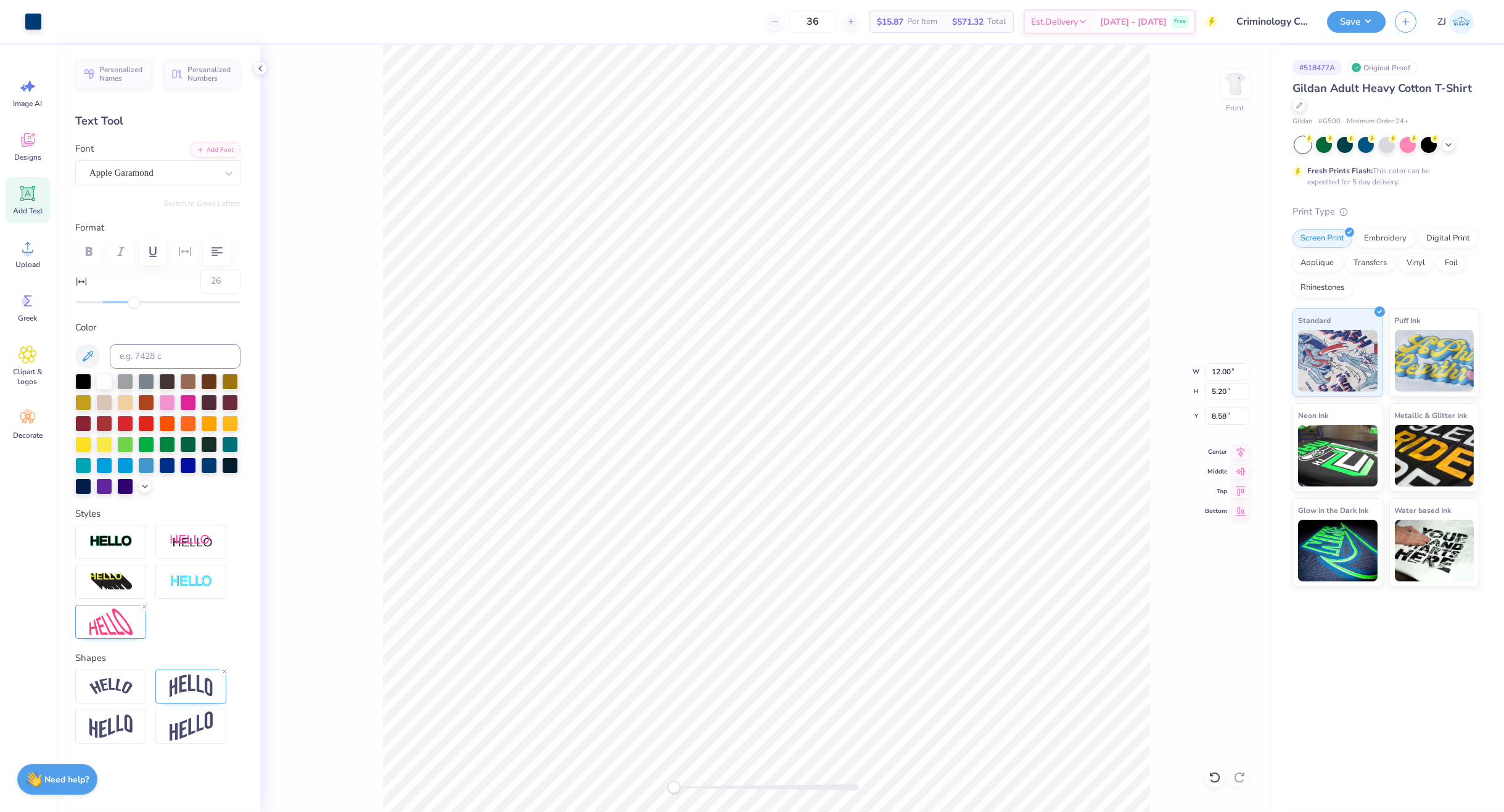
type input "8.58"
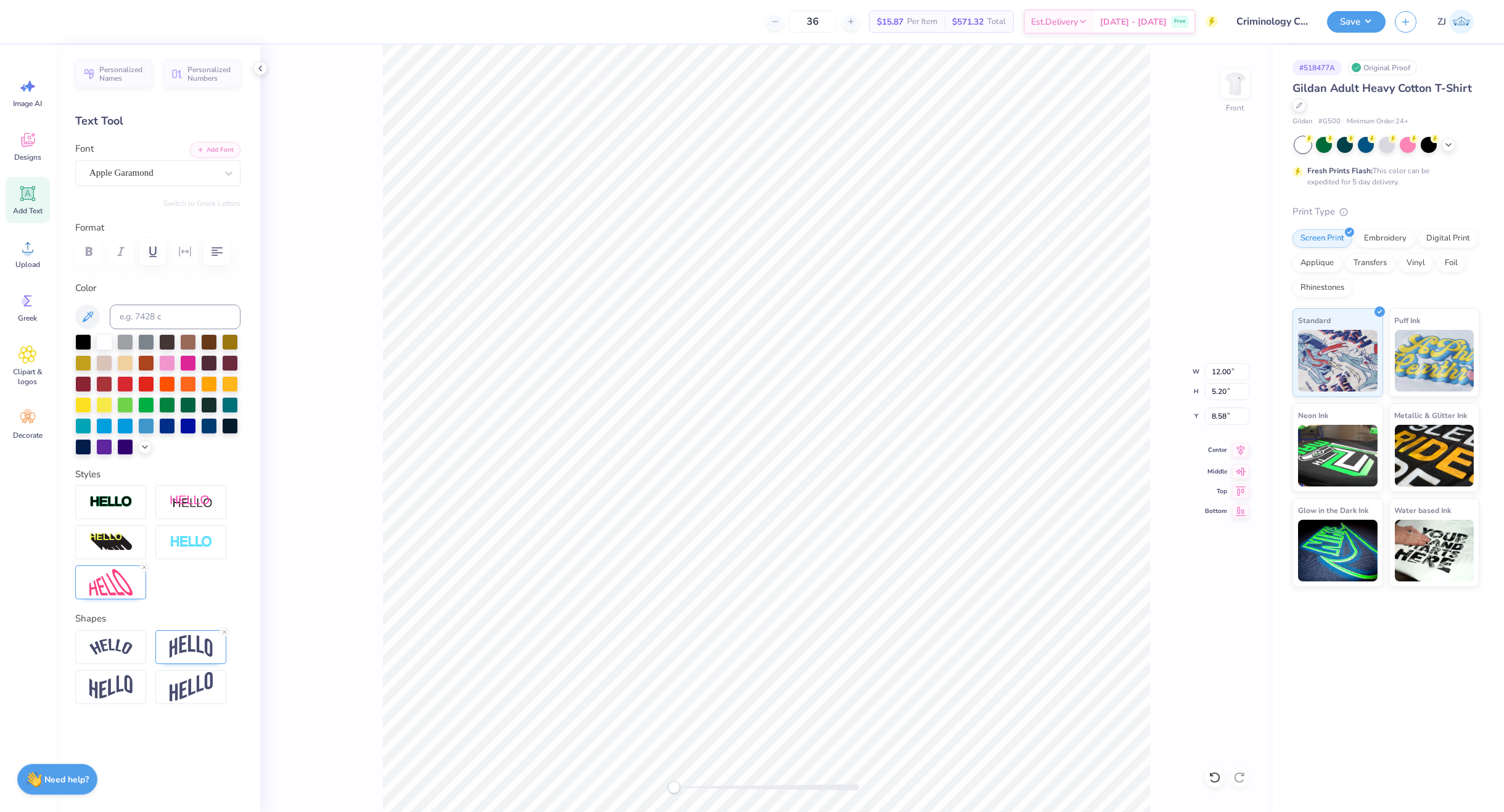
click at [1238, 447] on icon at bounding box center [1240, 450] width 17 height 15
click at [1229, 425] on div "Front W 12.00 12.00 " H 10.97 10.97 " Y 8.58 8.58 " Center Middle Top Bottom" at bounding box center [766, 428] width 1012 height 767
click at [1233, 419] on div "Front" at bounding box center [766, 428] width 1012 height 767
click at [1223, 418] on input "8.58" at bounding box center [1227, 416] width 44 height 17
type input "3.00"
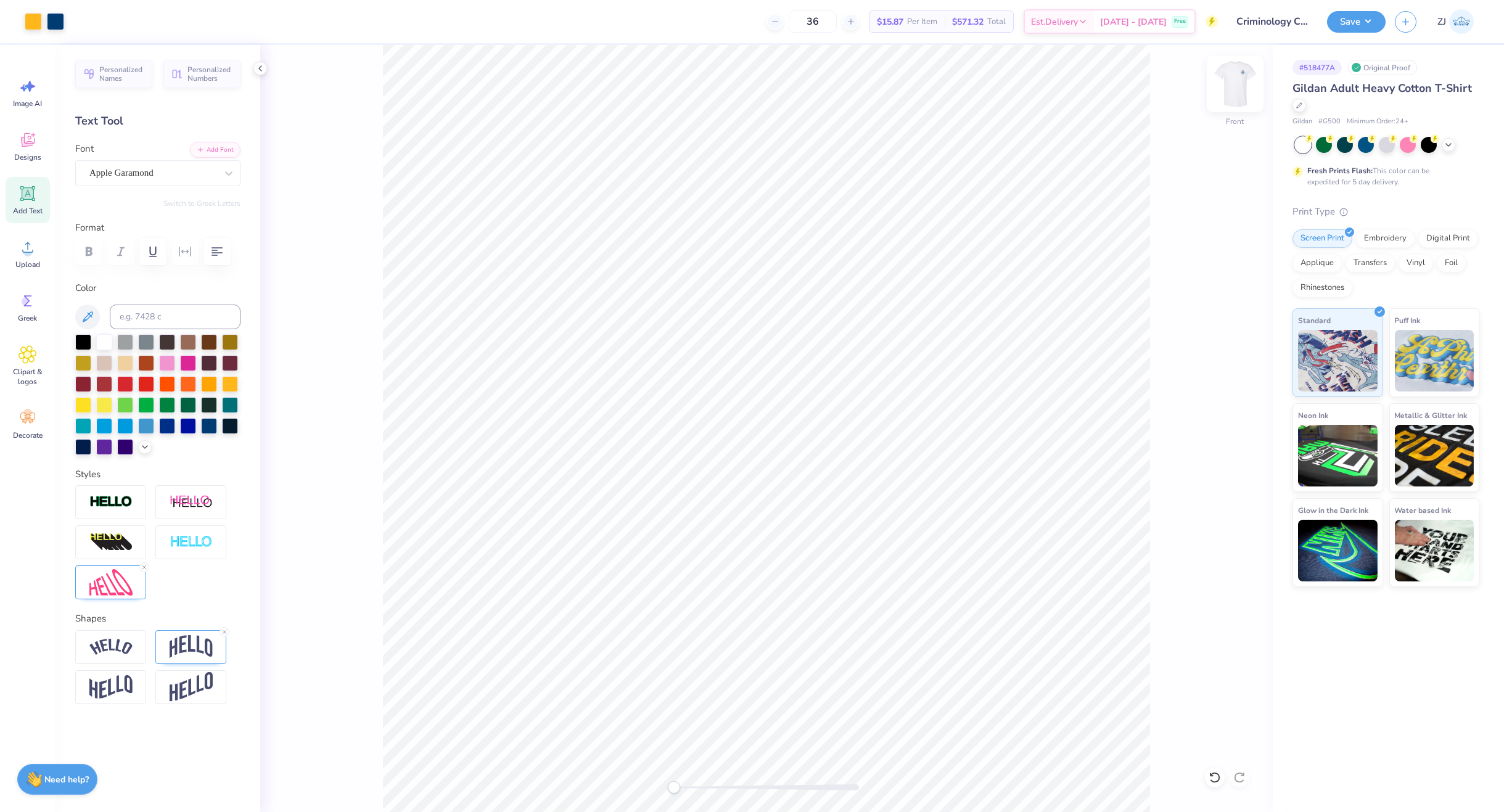
click at [1240, 84] on img at bounding box center [1235, 84] width 49 height 49
click at [1372, 19] on button "Save" at bounding box center [1356, 20] width 58 height 21
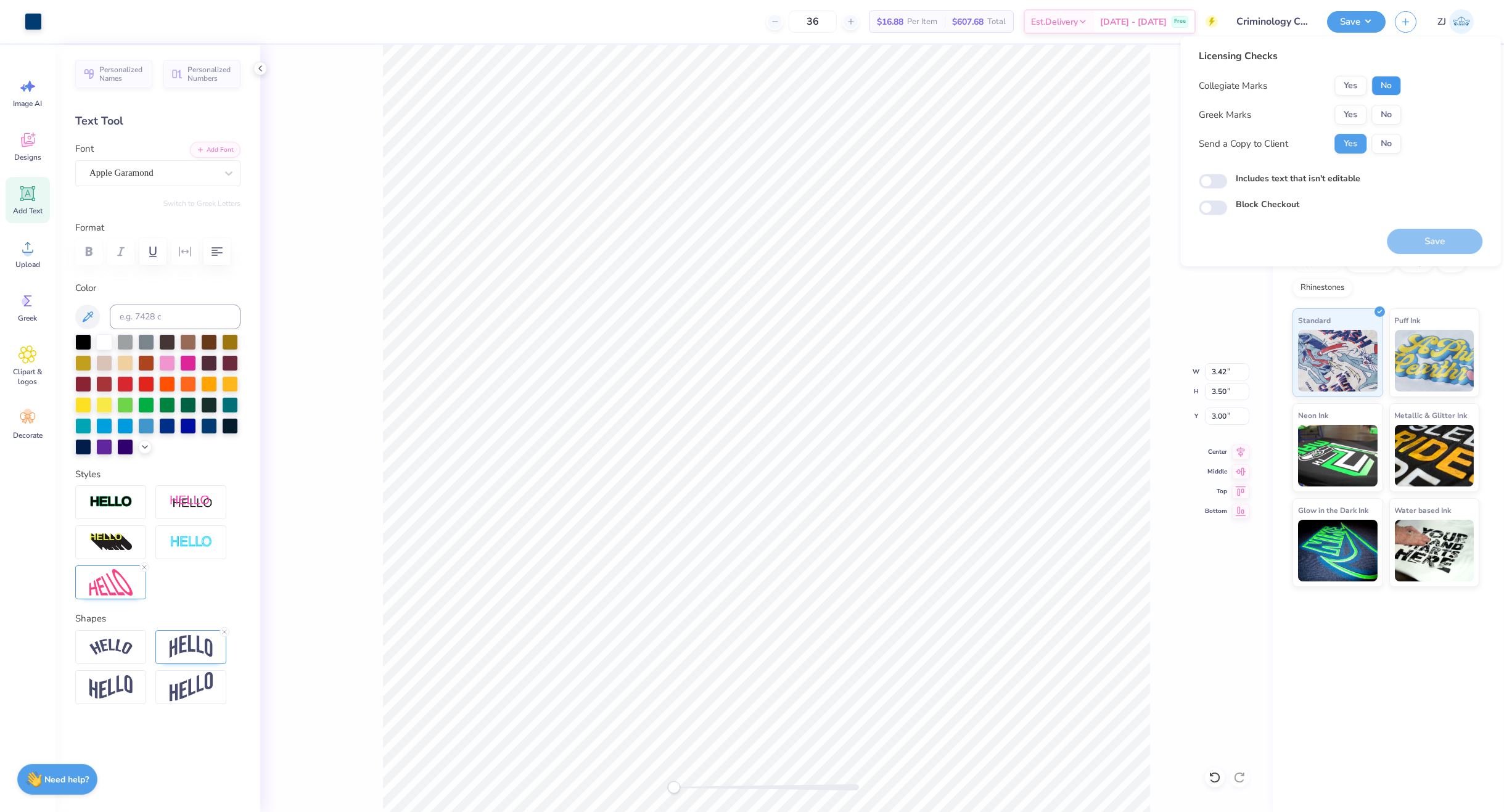
click at [1384, 88] on button "No" at bounding box center [1386, 85] width 30 height 20
click at [1381, 113] on button "No" at bounding box center [1386, 114] width 30 height 20
click at [1427, 245] on button "Save" at bounding box center [1434, 241] width 95 height 25
click at [1369, 21] on button "Save" at bounding box center [1356, 20] width 58 height 21
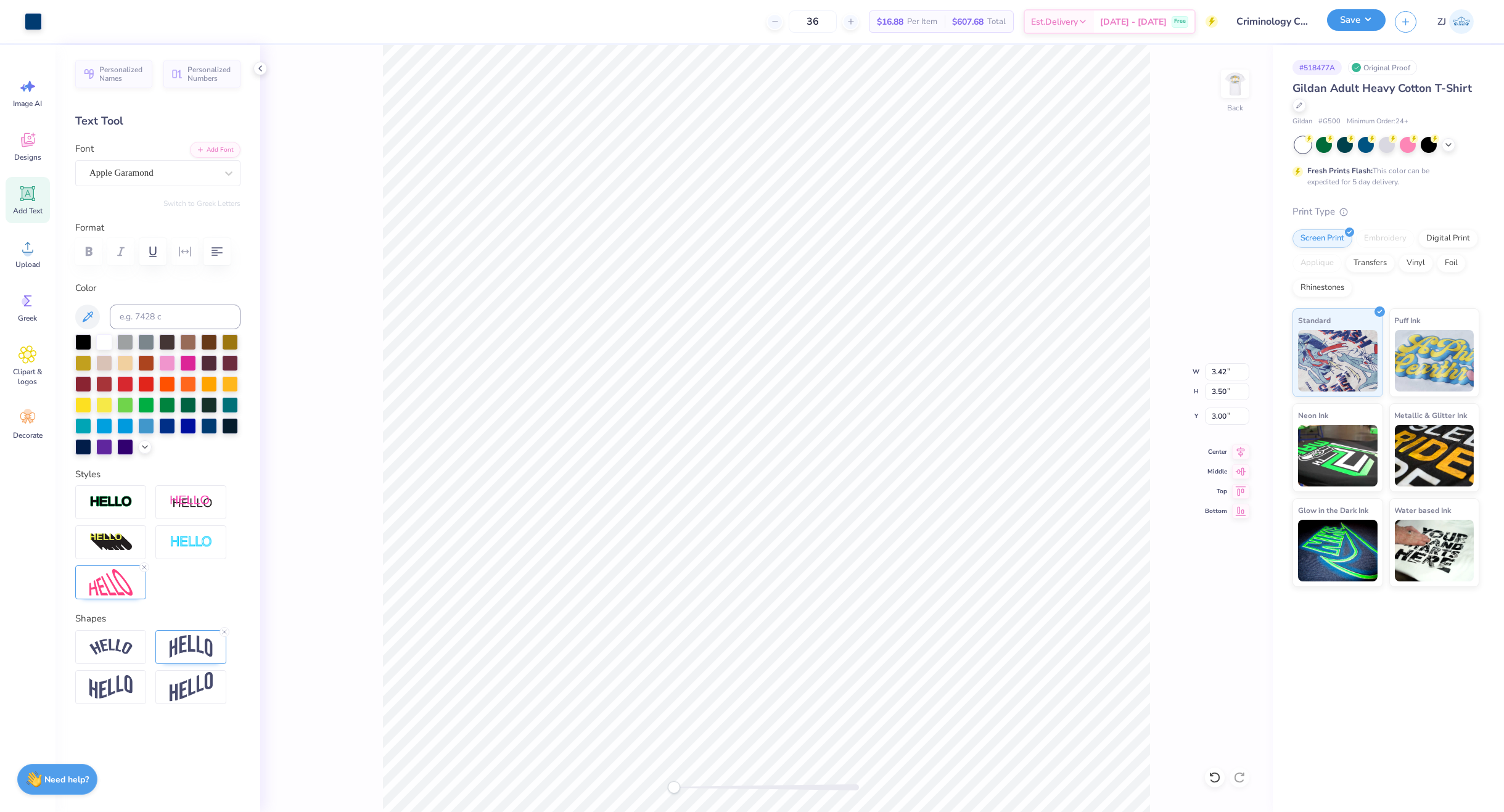
click at [1340, 25] on button "Save" at bounding box center [1356, 20] width 58 height 21
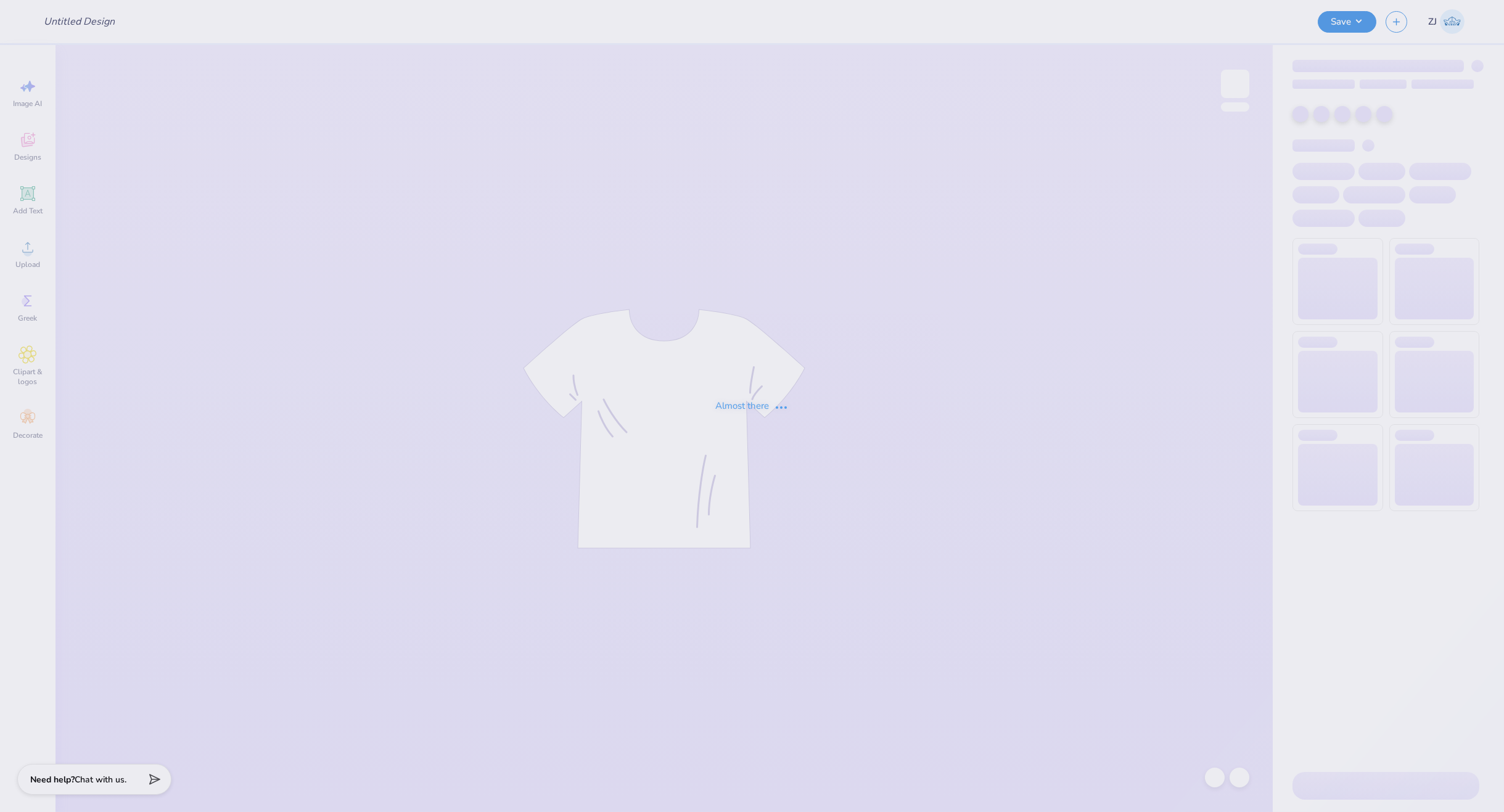
type input "Criminology Club Merch!"
